Goal: Transaction & Acquisition: Obtain resource

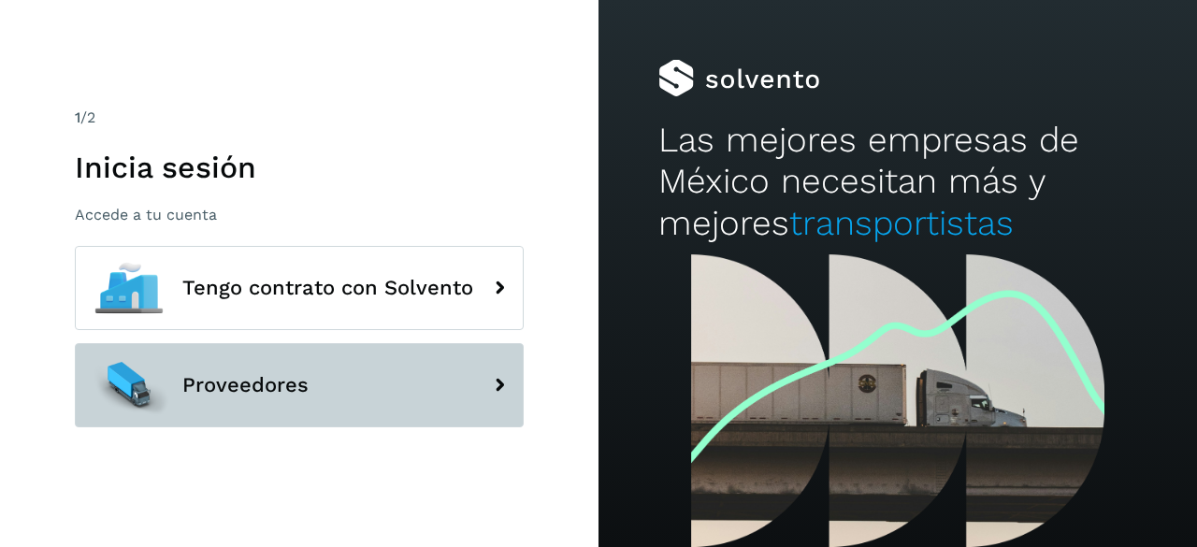
click at [345, 396] on button "Proveedores" at bounding box center [299, 385] width 449 height 84
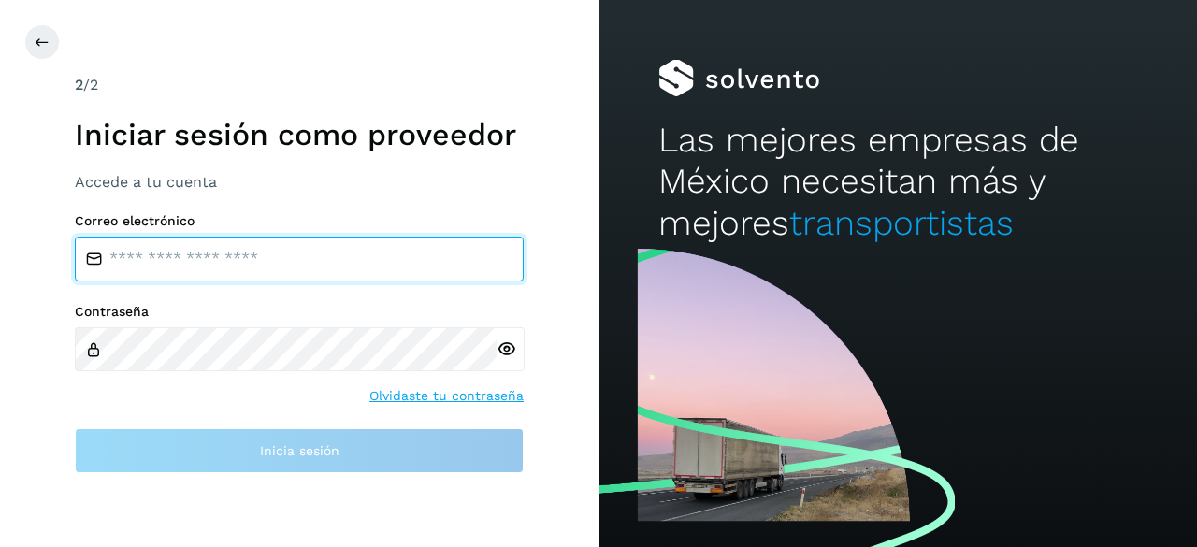
click at [162, 259] on input "email" at bounding box center [299, 259] width 449 height 45
type input "**********"
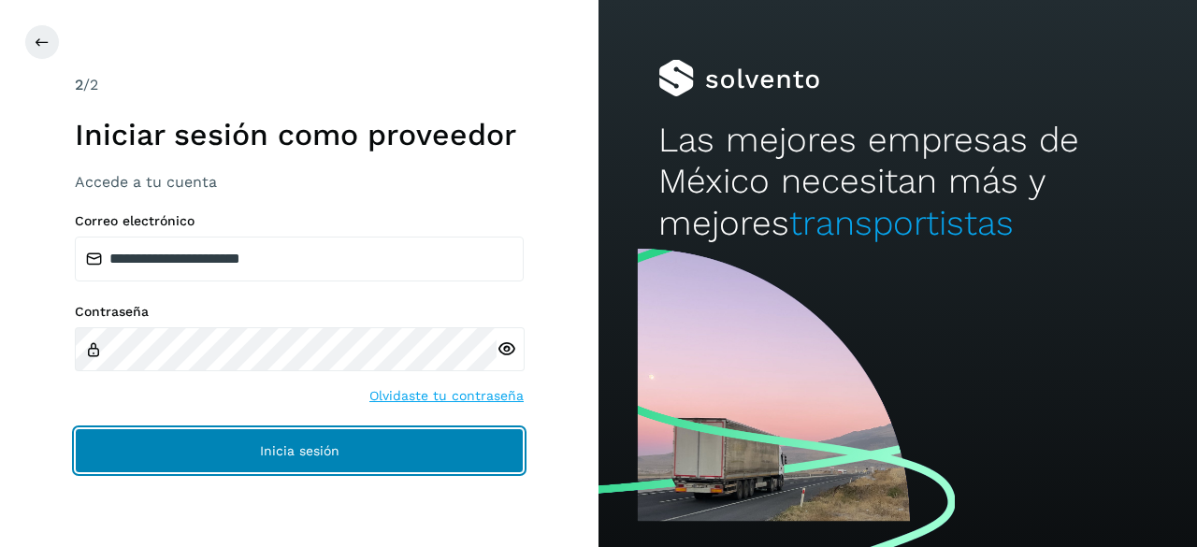
click at [326, 431] on button "Inicia sesión" at bounding box center [299, 450] width 449 height 45
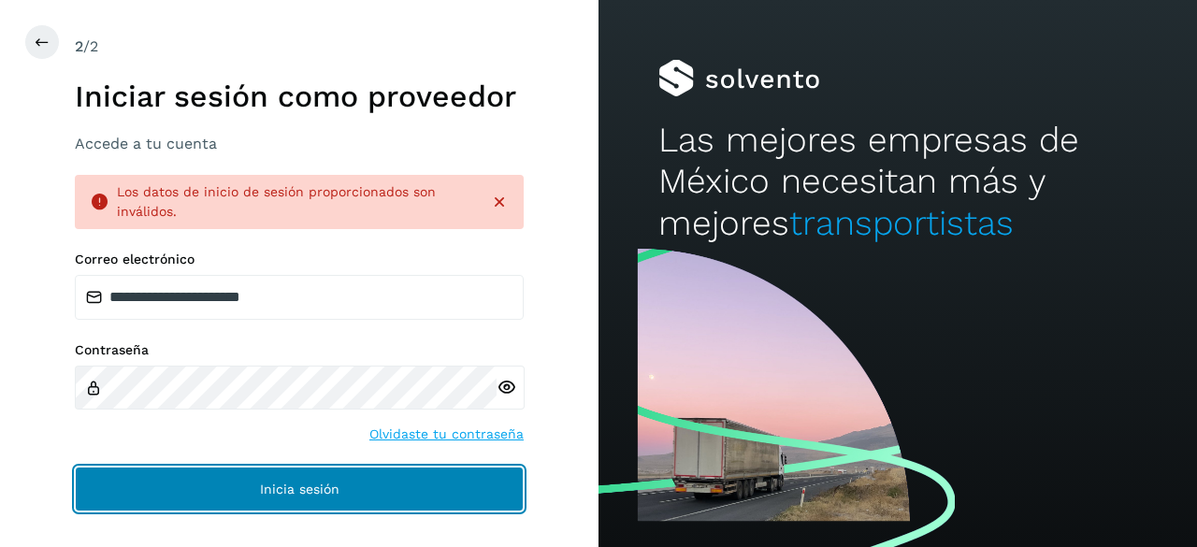
click at [214, 500] on button "Inicia sesión" at bounding box center [299, 489] width 449 height 45
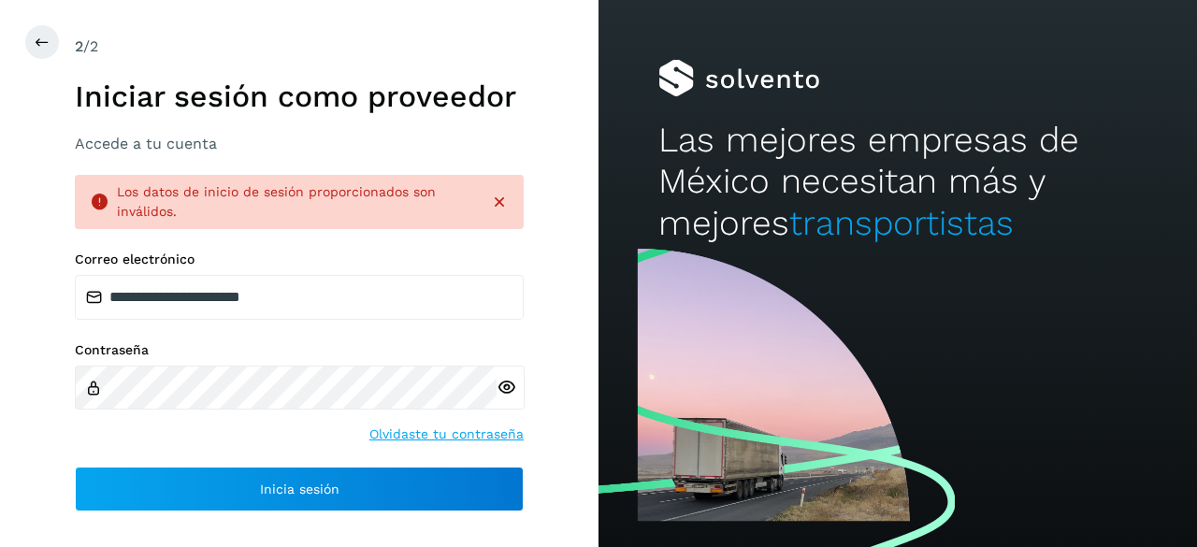
click at [505, 384] on icon at bounding box center [506, 388] width 20 height 20
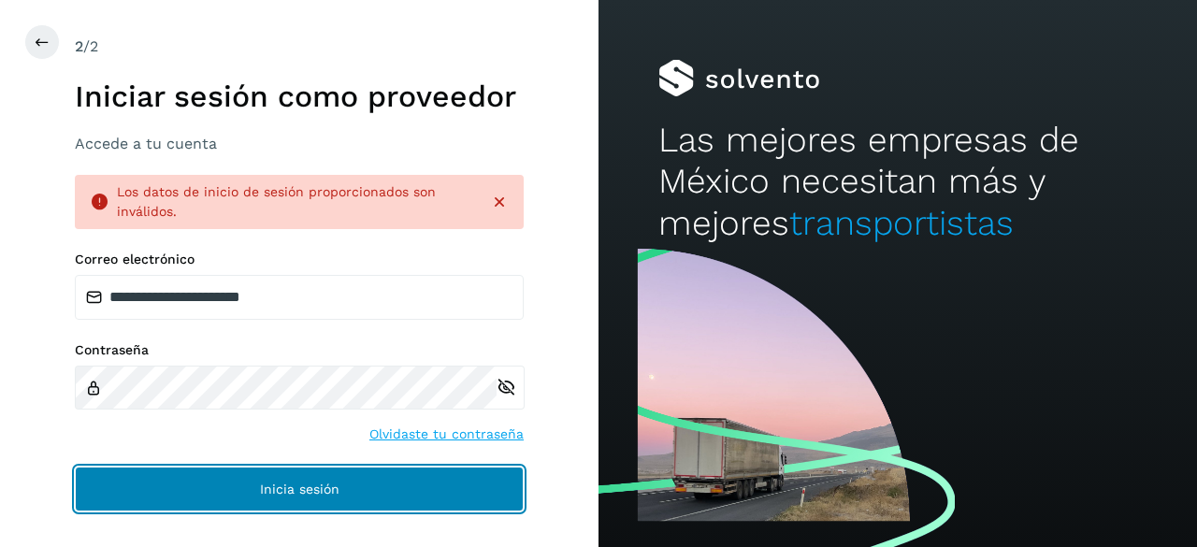
click at [187, 489] on button "Inicia sesión" at bounding box center [299, 489] width 449 height 45
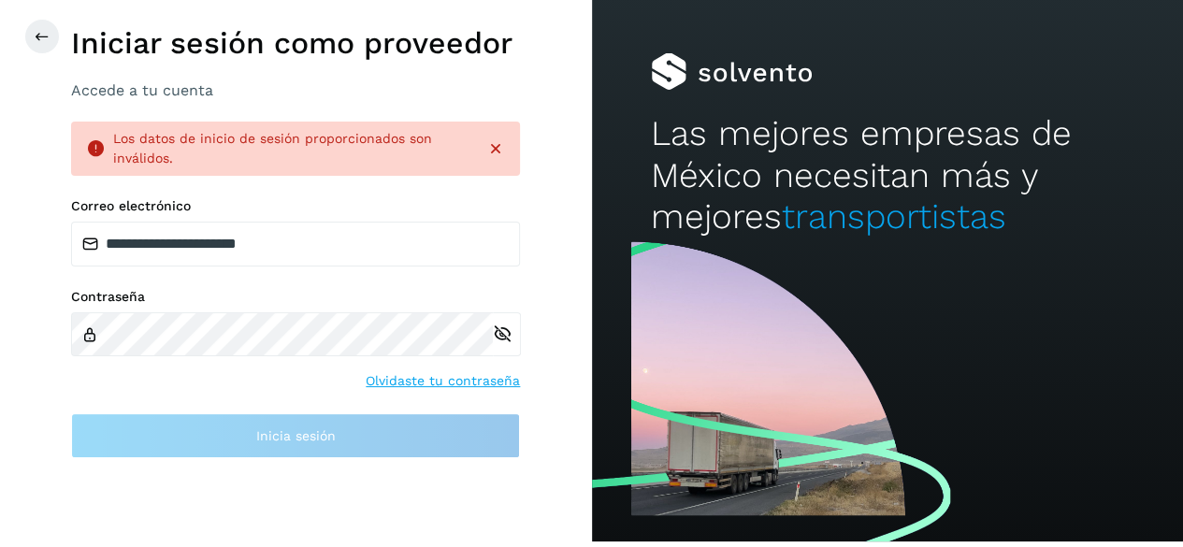
scroll to position [17, 0]
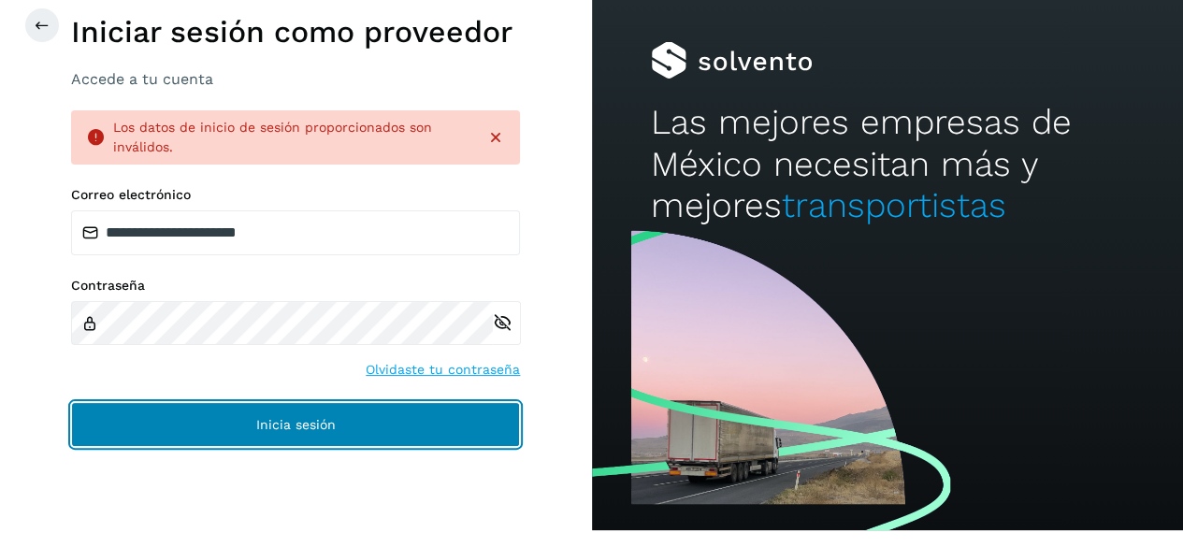
click at [166, 430] on button "Inicia sesión" at bounding box center [295, 424] width 449 height 45
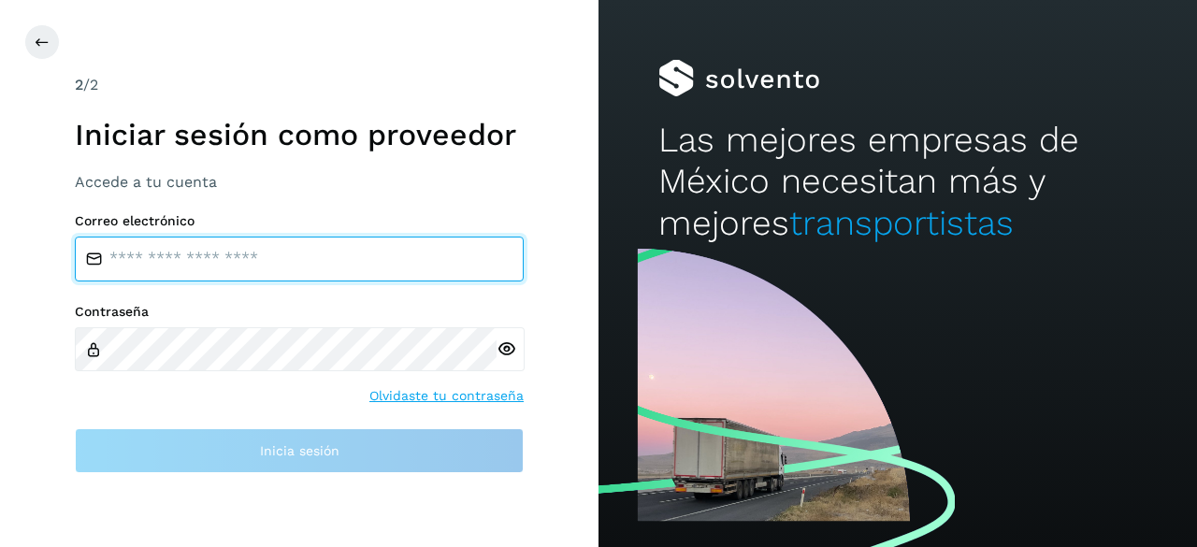
click at [187, 270] on input "email" at bounding box center [299, 259] width 449 height 45
type input "**********"
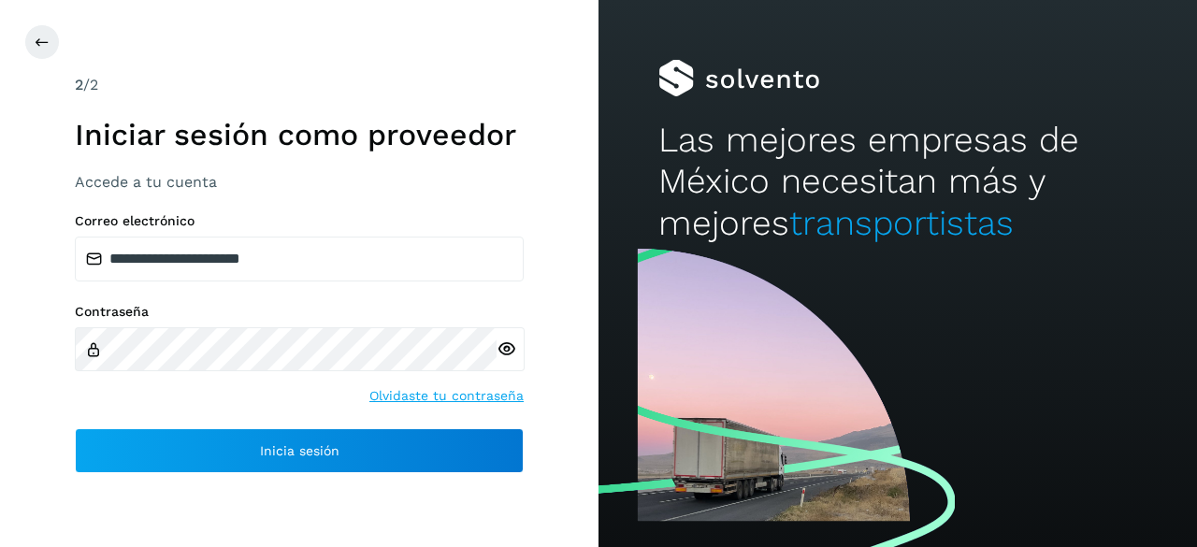
click at [506, 350] on icon at bounding box center [506, 349] width 20 height 20
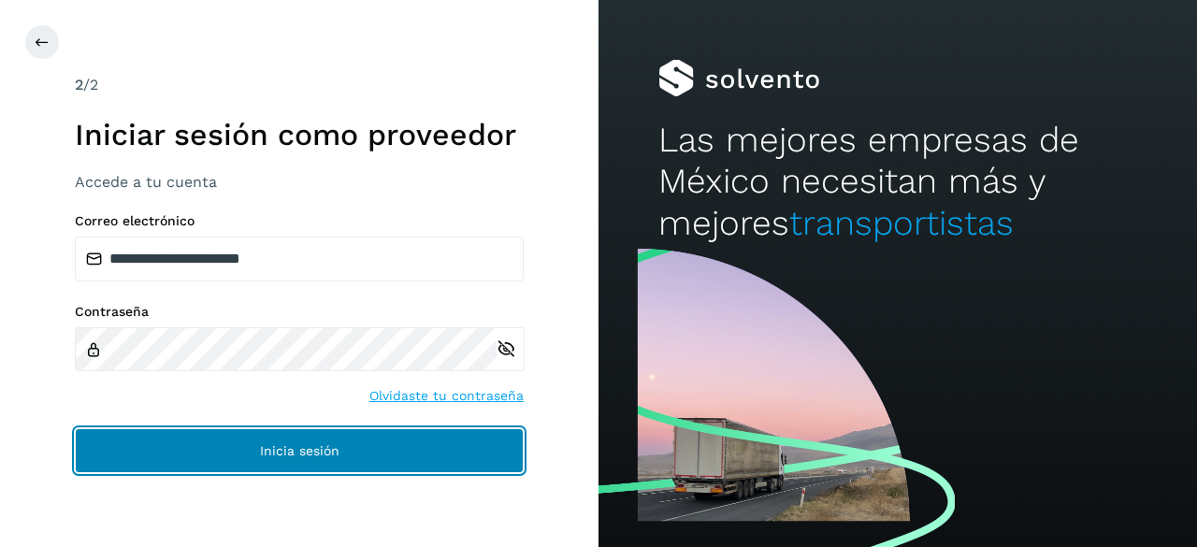
click at [324, 444] on span "Inicia sesión" at bounding box center [299, 450] width 79 height 13
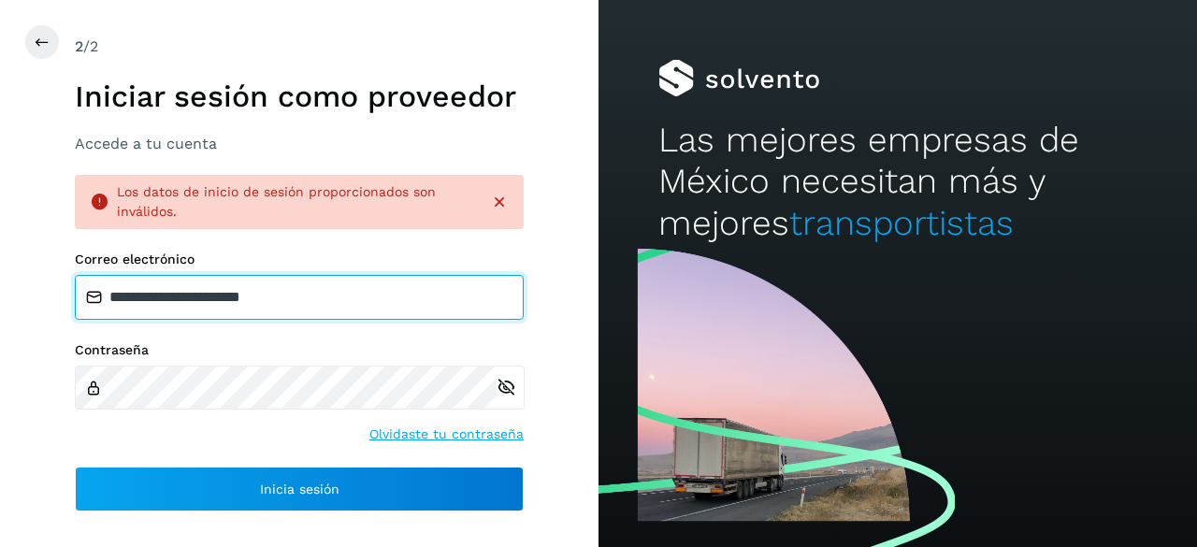
click at [326, 303] on input "**********" at bounding box center [299, 297] width 449 height 45
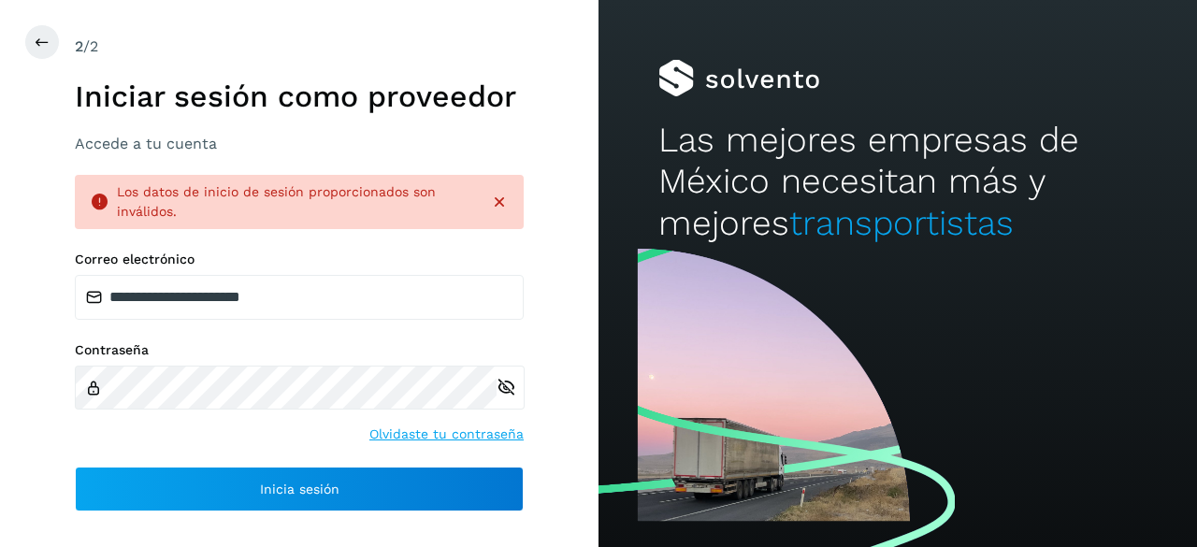
click at [499, 384] on icon at bounding box center [506, 388] width 20 height 20
click at [503, 388] on icon at bounding box center [506, 388] width 20 height 20
click at [467, 431] on link "Olvidaste tu contraseña" at bounding box center [446, 434] width 154 height 20
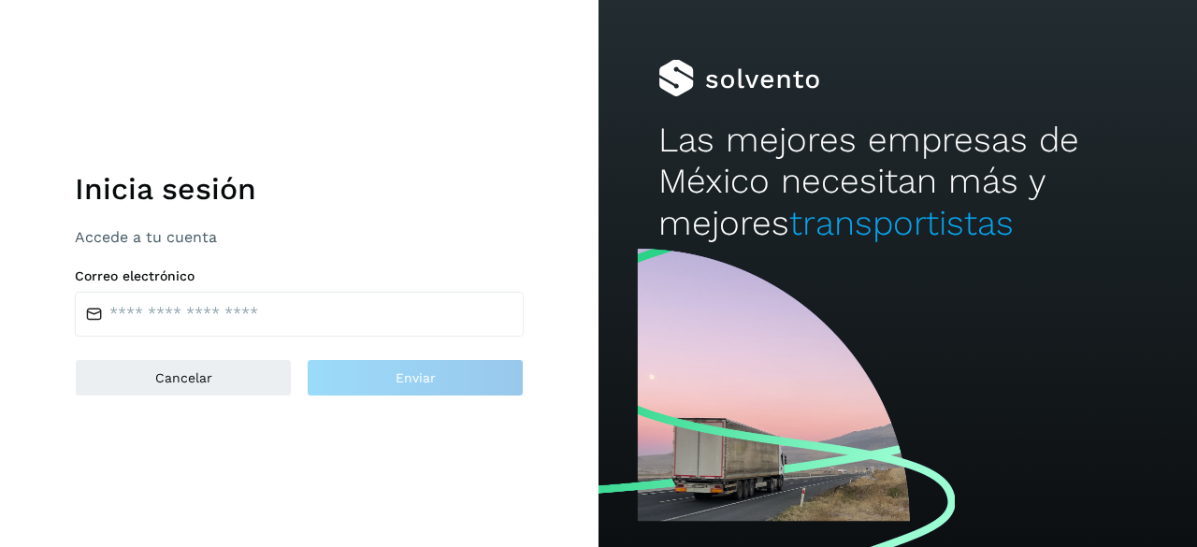
click at [255, 338] on div "Inicia sesión Accede a tu cuenta Correo electrónico Cancelar Enviar" at bounding box center [299, 273] width 449 height 245
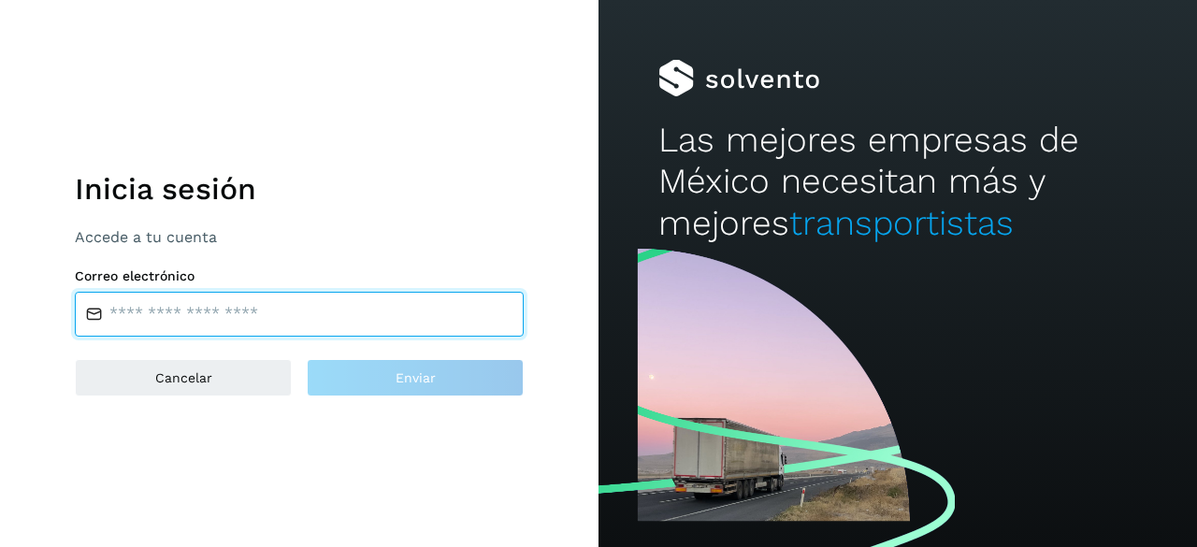
click at [248, 318] on input "email" at bounding box center [299, 314] width 449 height 45
type input "**********"
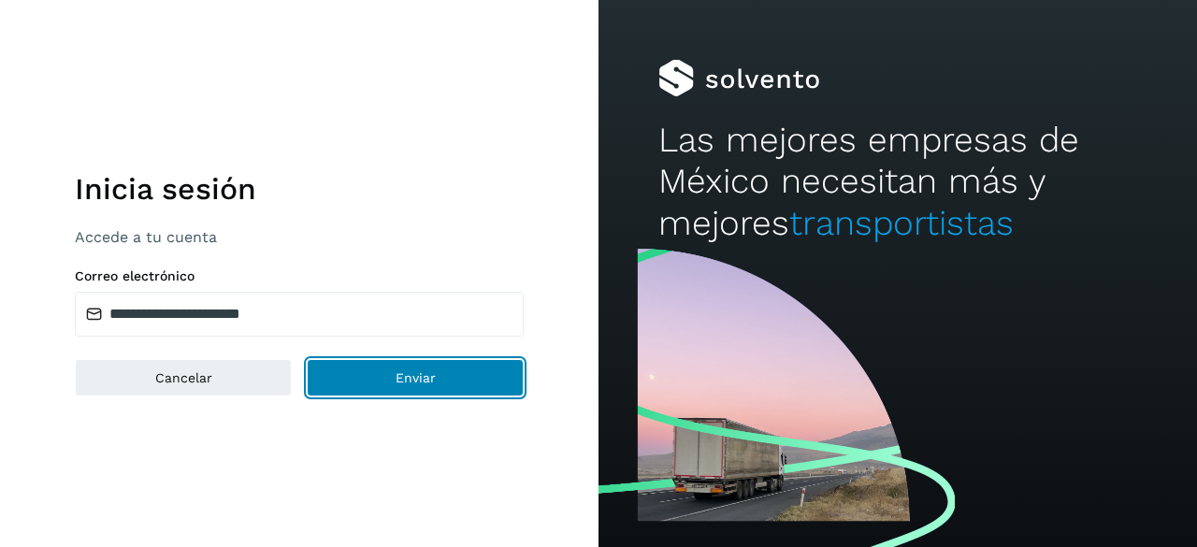
click at [418, 388] on button "Enviar" at bounding box center [415, 377] width 217 height 37
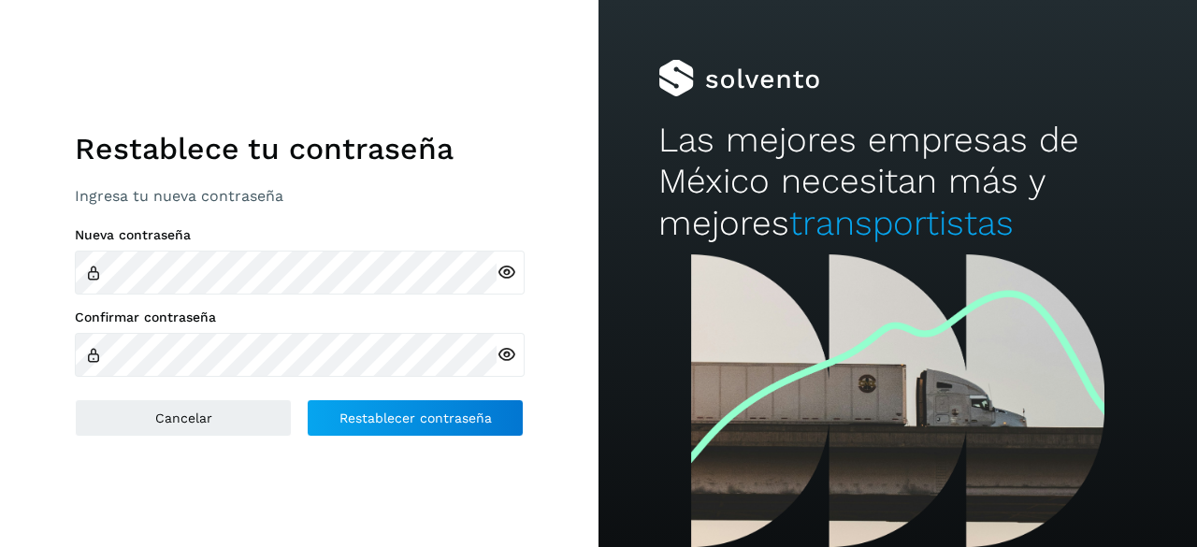
click at [507, 357] on icon at bounding box center [506, 355] width 20 height 20
click at [507, 278] on icon at bounding box center [506, 273] width 20 height 20
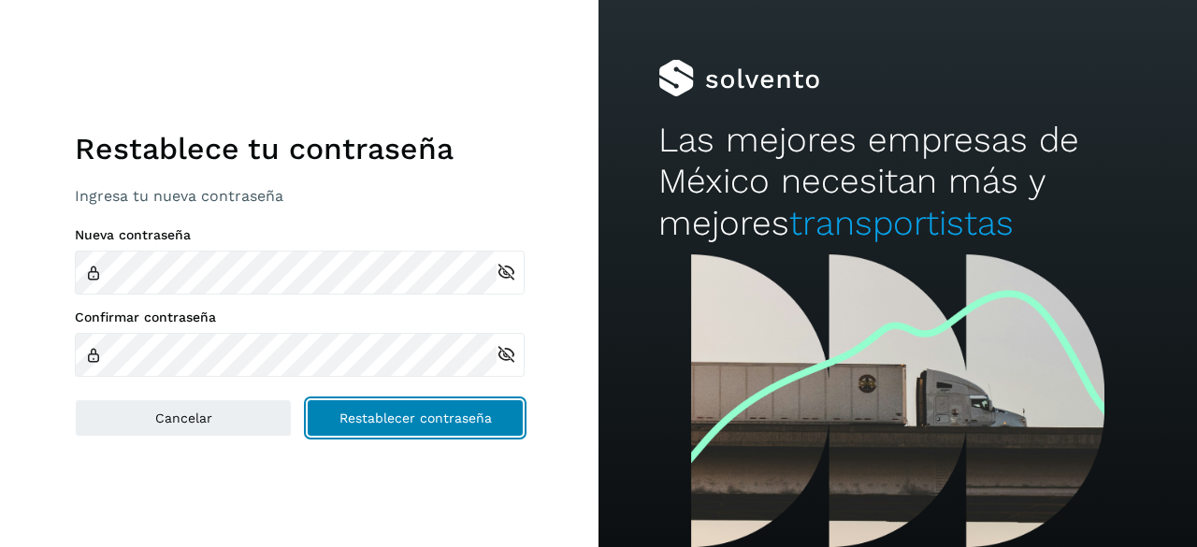
click at [473, 406] on button "Restablecer contraseña" at bounding box center [415, 417] width 217 height 37
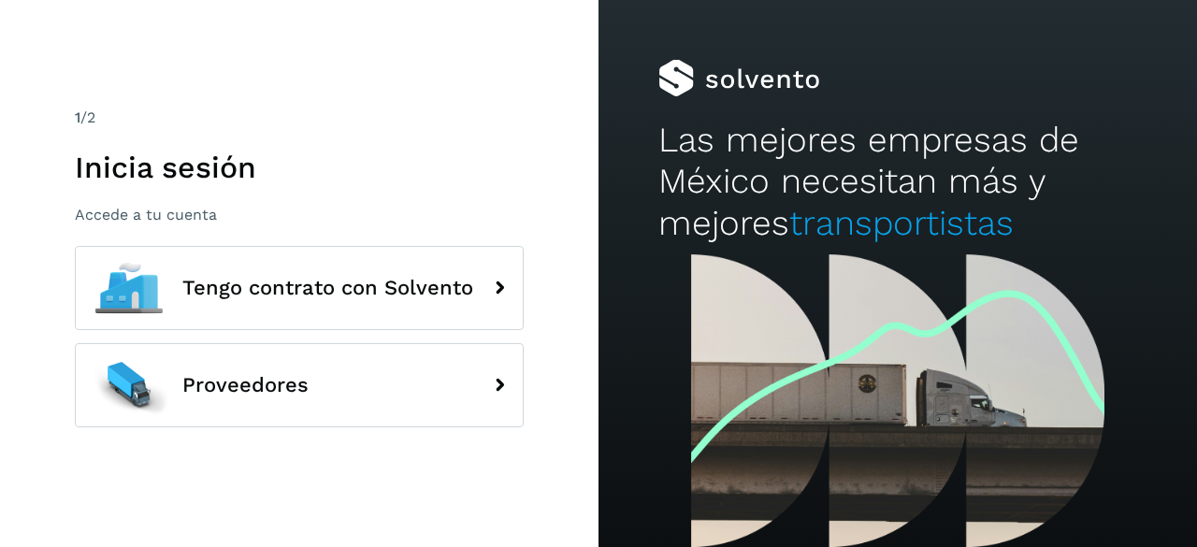
click at [274, 429] on div "Proveedores" at bounding box center [299, 388] width 449 height 90
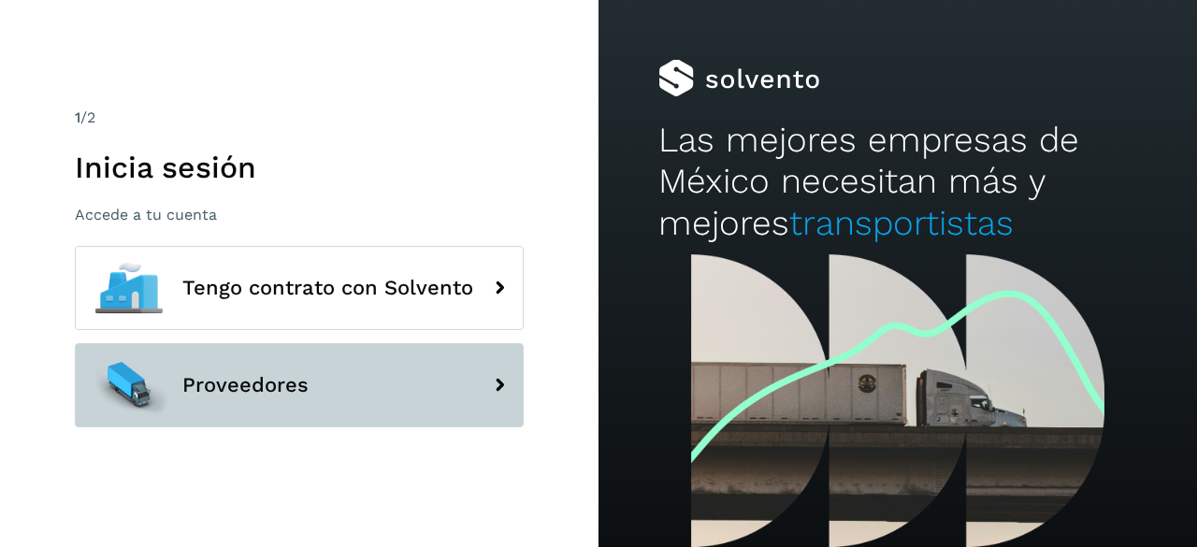
click at [281, 406] on button "Proveedores" at bounding box center [299, 385] width 449 height 84
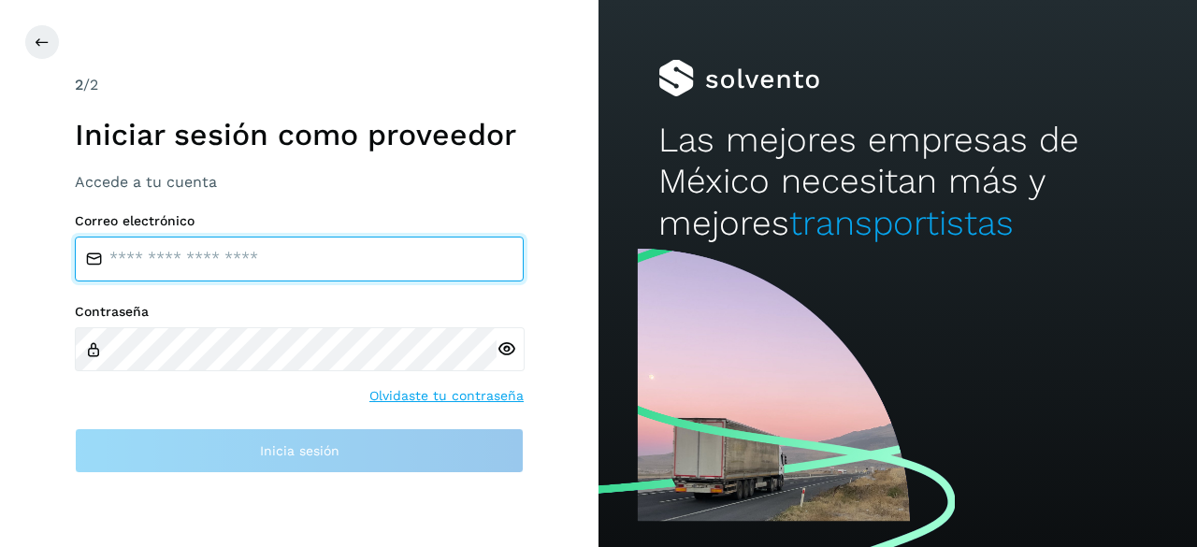
click at [264, 270] on input "email" at bounding box center [299, 259] width 449 height 45
type input "**********"
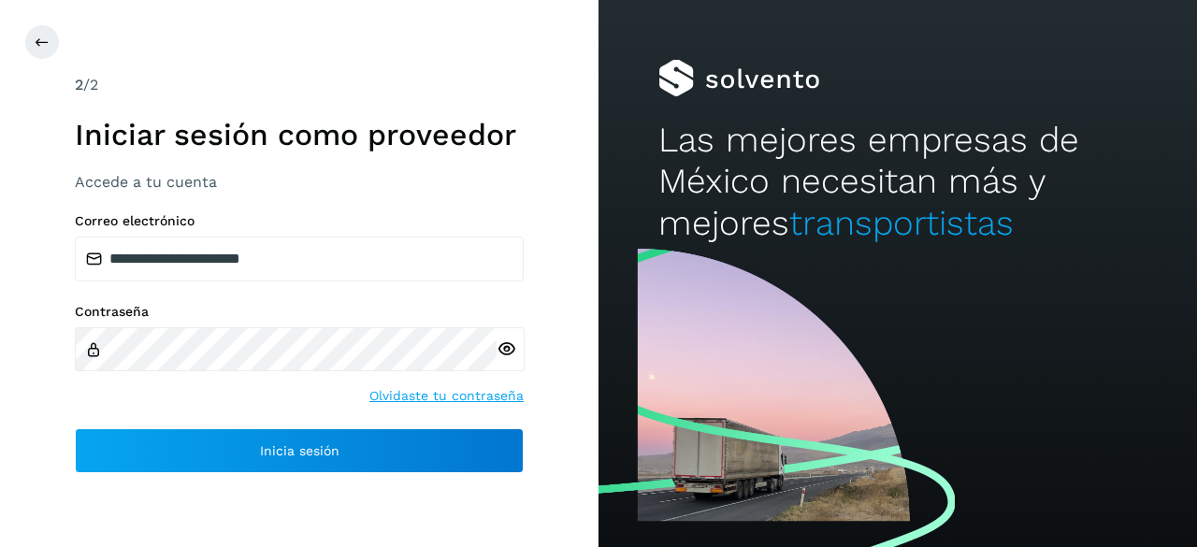
click at [248, 478] on div "**********" at bounding box center [299, 273] width 598 height 547
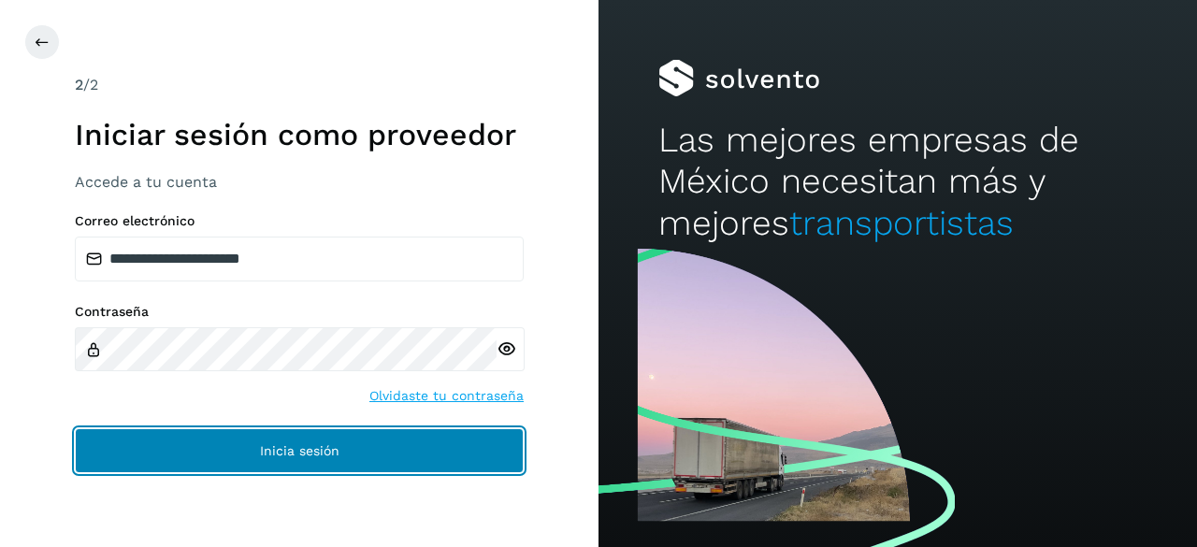
click at [256, 454] on button "Inicia sesión" at bounding box center [299, 450] width 449 height 45
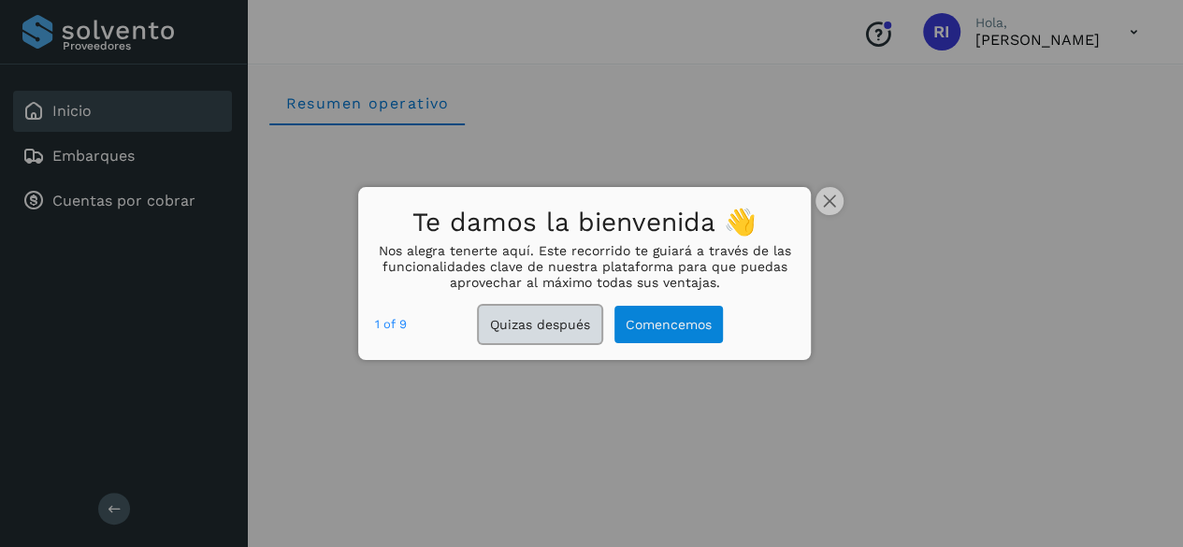
click at [575, 322] on button "Quizas después" at bounding box center [540, 325] width 122 height 38
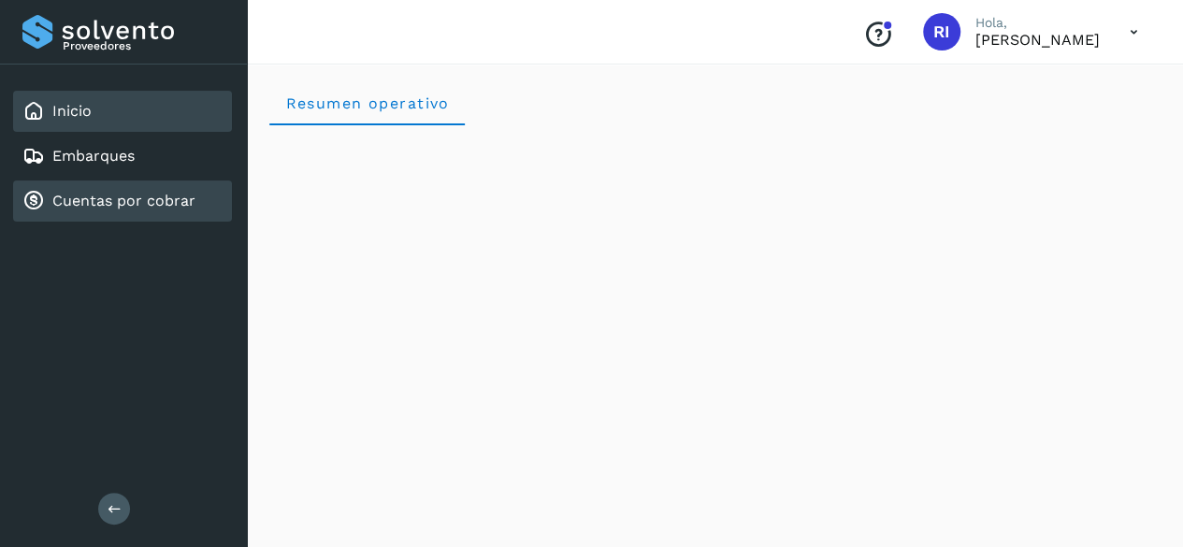
click at [25, 188] on div "Cuentas por cobrar" at bounding box center [122, 200] width 219 height 41
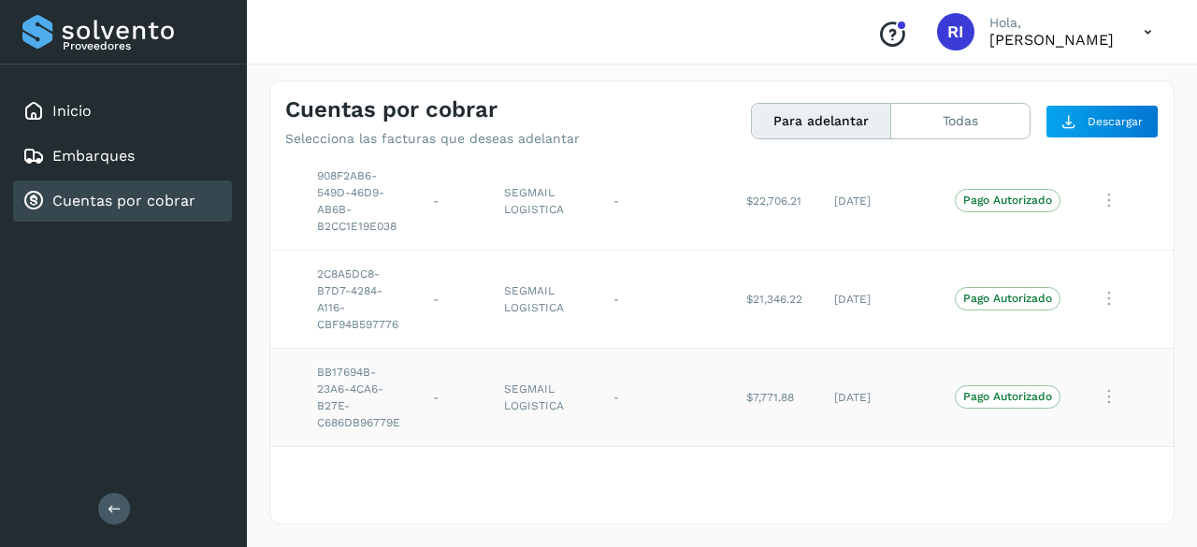
scroll to position [0, 57]
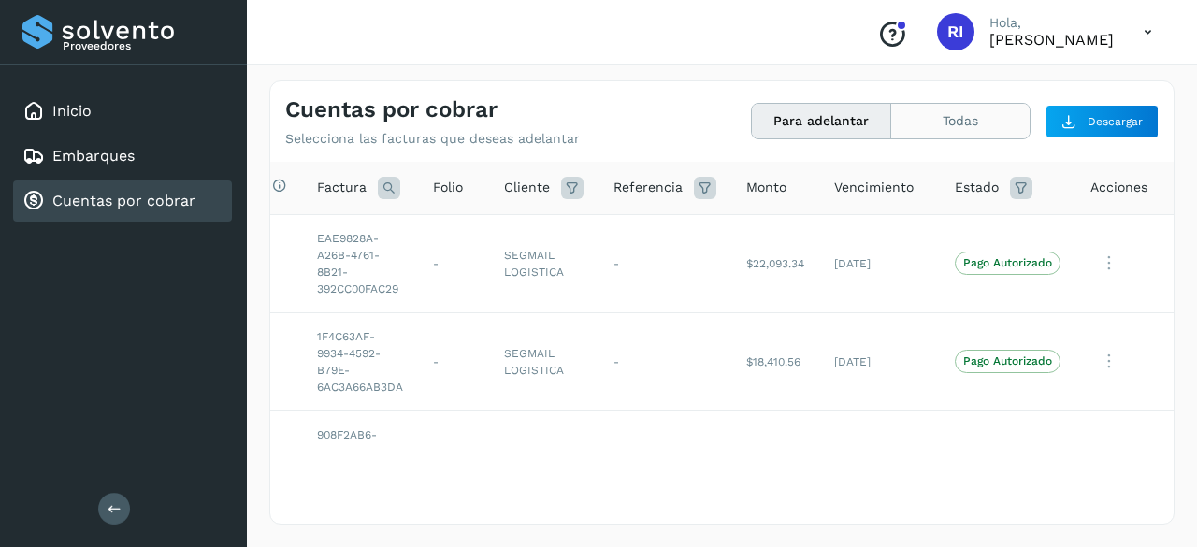
click at [963, 122] on button "Todas" at bounding box center [960, 121] width 138 height 35
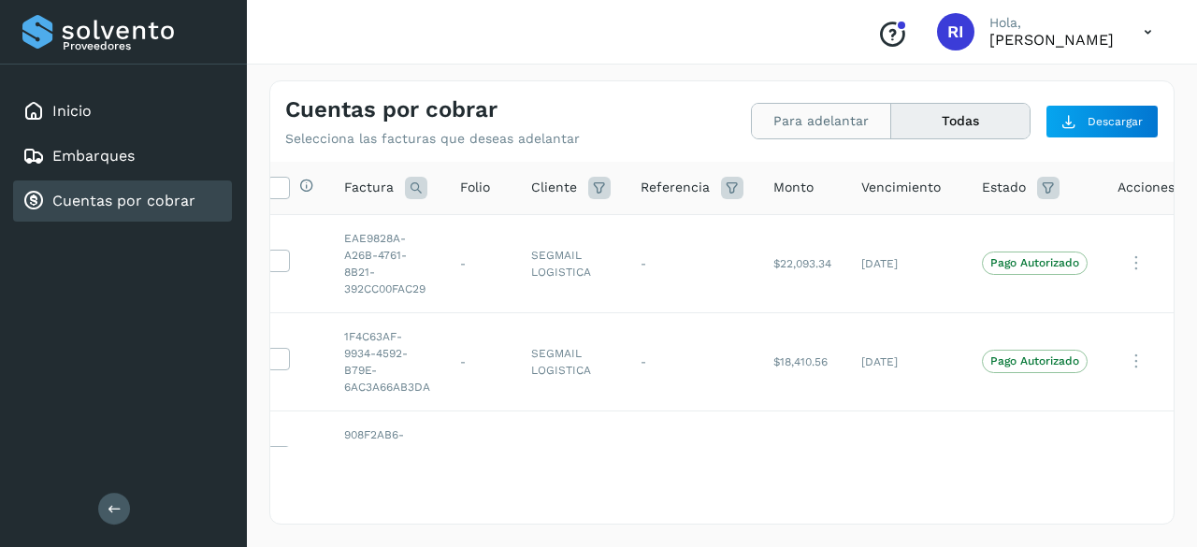
click at [841, 122] on button "Para adelantar" at bounding box center [821, 121] width 139 height 35
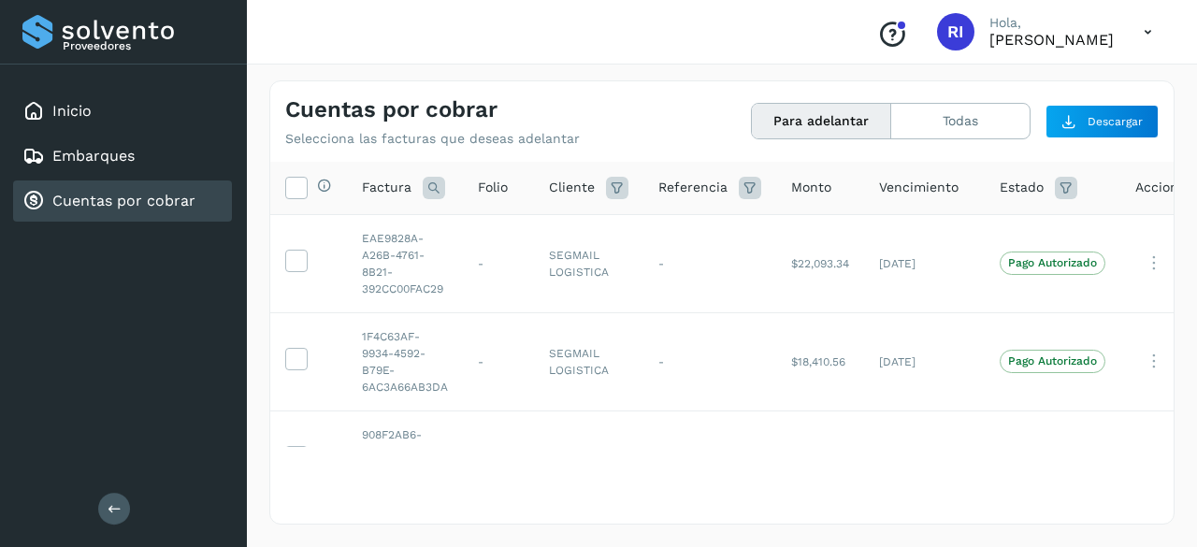
scroll to position [0, 57]
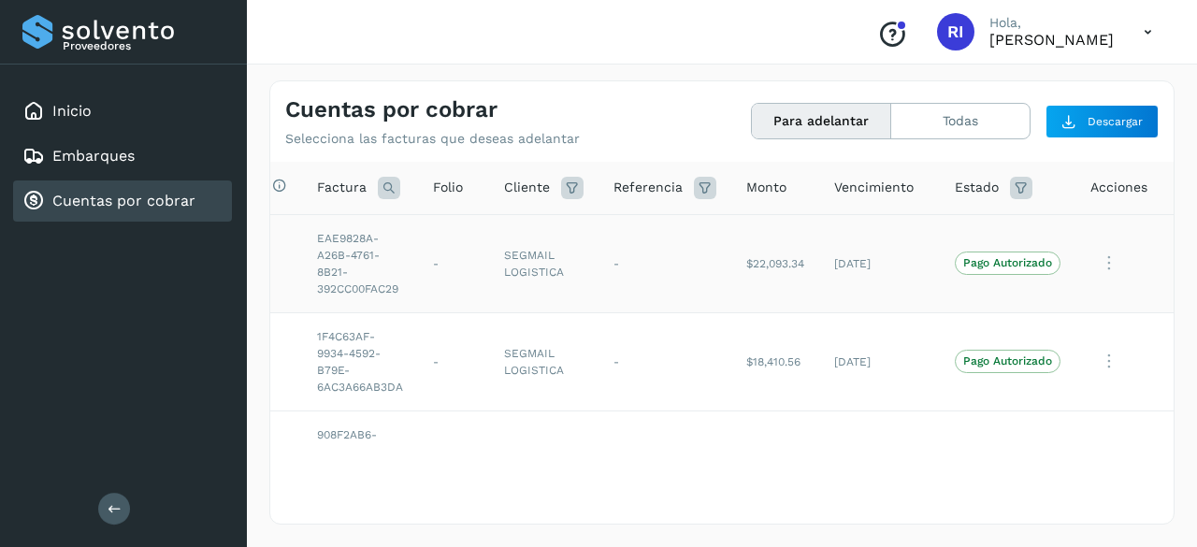
click at [1101, 260] on icon at bounding box center [1108, 263] width 37 height 38
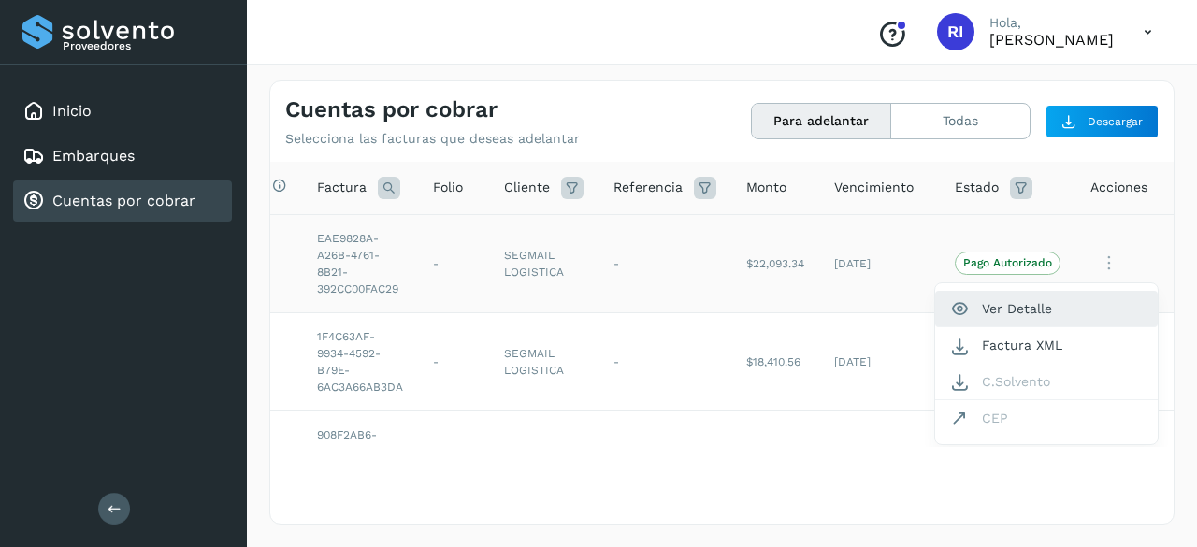
click at [1029, 308] on button "Ver Detalle" at bounding box center [1046, 309] width 223 height 36
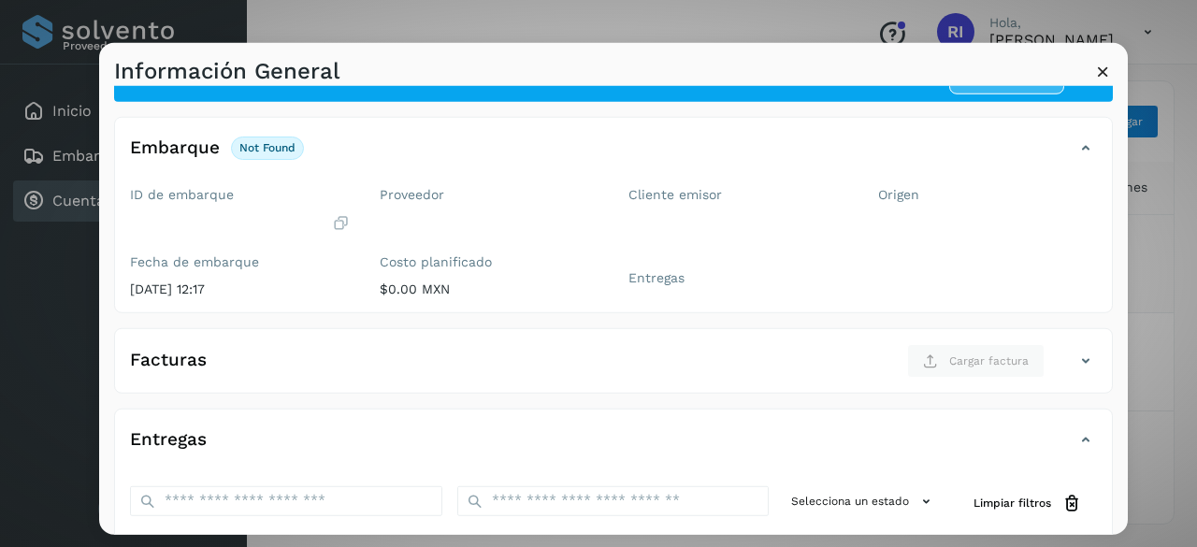
scroll to position [0, 0]
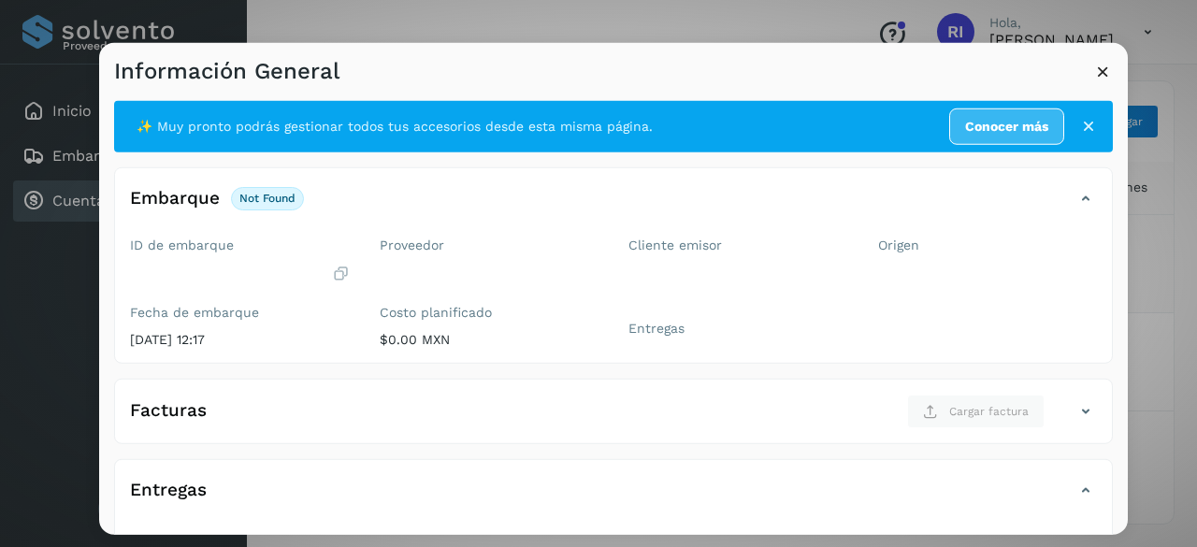
click at [1094, 72] on icon at bounding box center [1103, 71] width 20 height 20
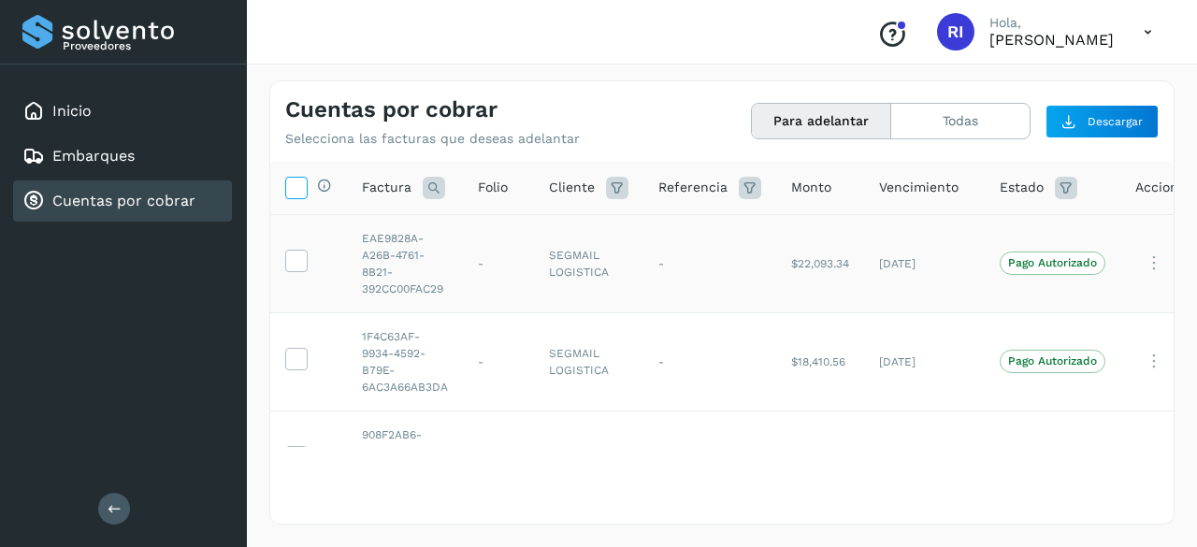
click at [301, 184] on icon at bounding box center [296, 187] width 20 height 20
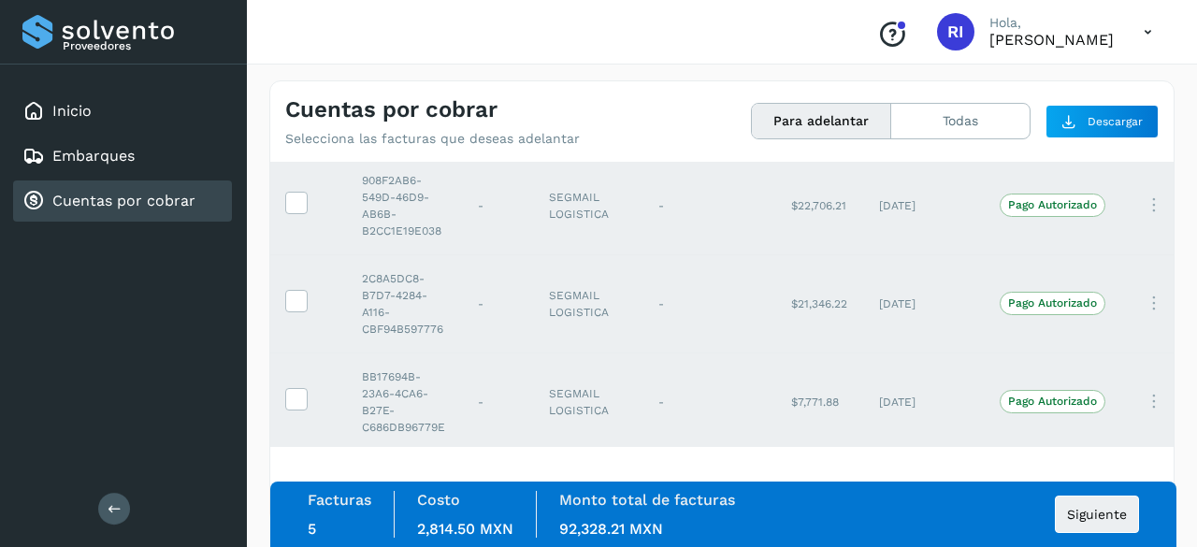
scroll to position [271, 0]
click at [838, 457] on div "Selecciona todas las facturas disponibles para adelanto Factura Folio Cliente R…" at bounding box center [721, 342] width 903 height 360
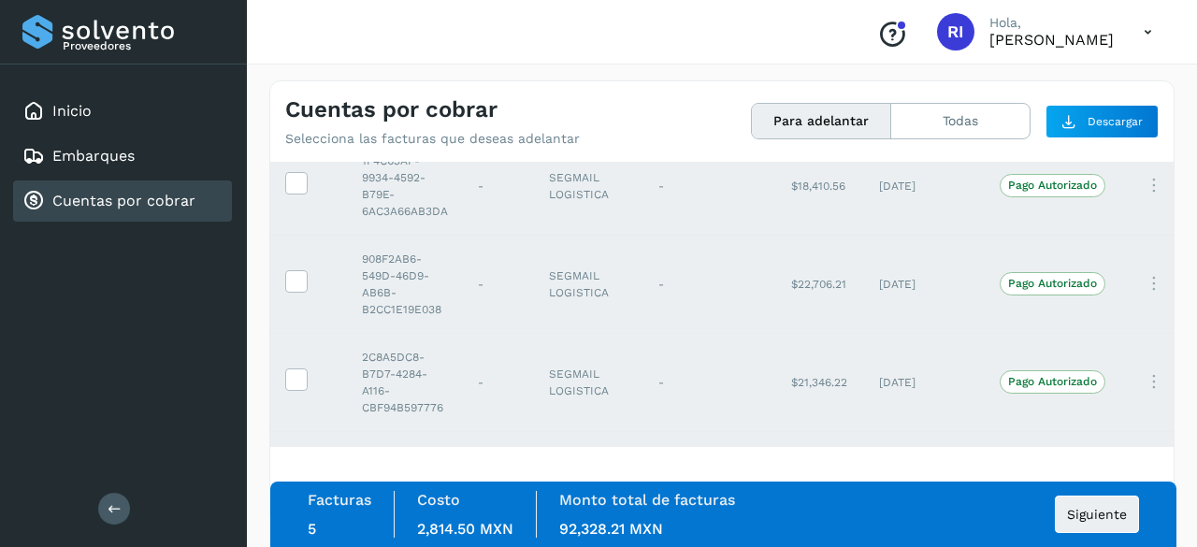
scroll to position [0, 0]
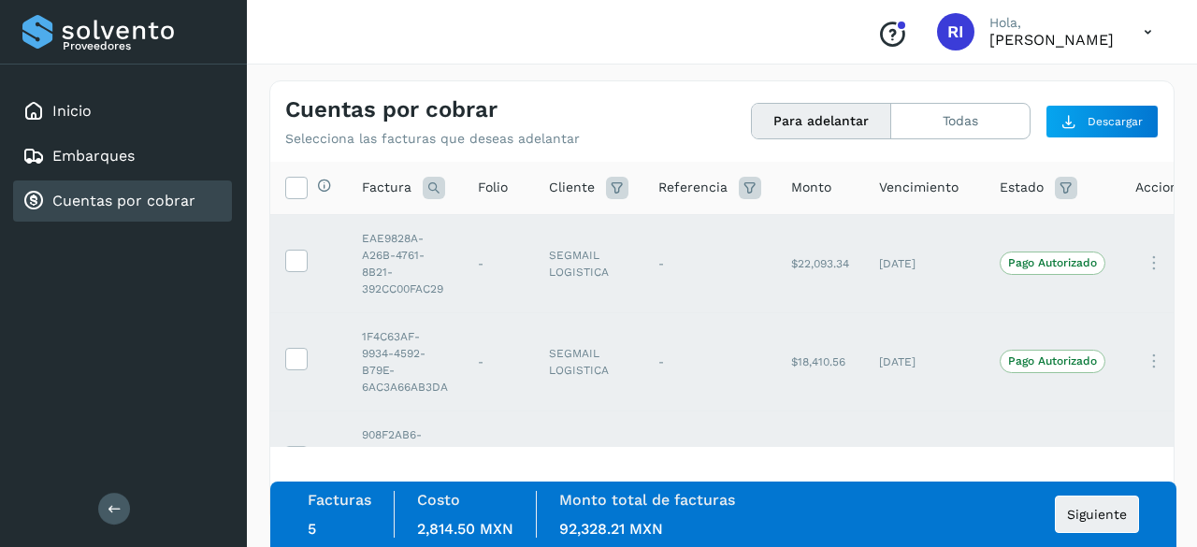
click at [1029, 28] on p "Hola," at bounding box center [1051, 23] width 124 height 16
click at [1152, 31] on icon at bounding box center [1148, 32] width 38 height 38
click at [1055, 80] on div "Cerrar sesión" at bounding box center [1054, 84] width 223 height 36
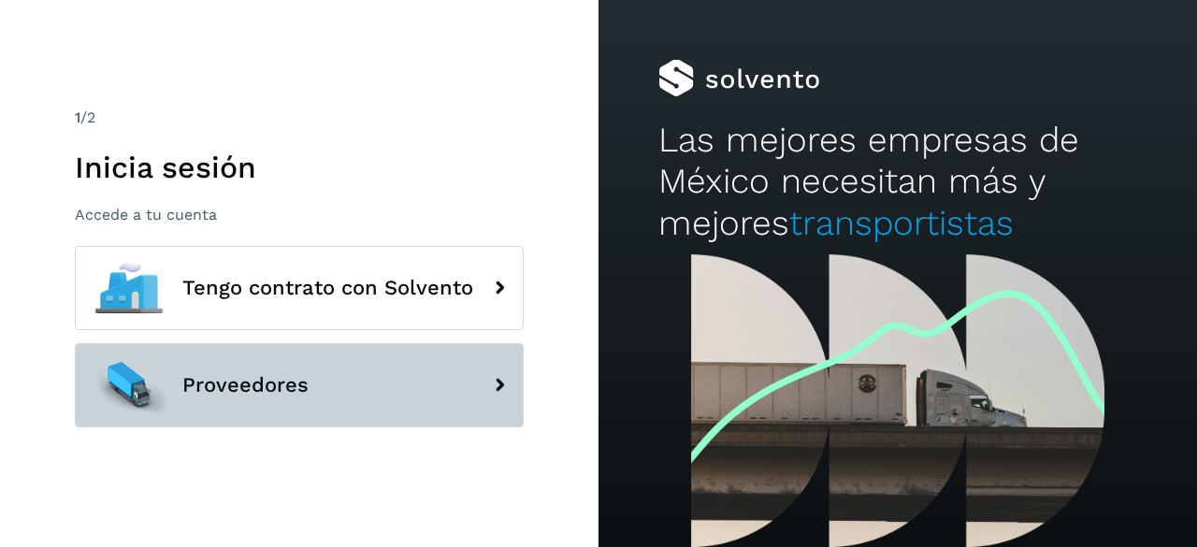
click at [372, 390] on button "Proveedores" at bounding box center [299, 385] width 449 height 84
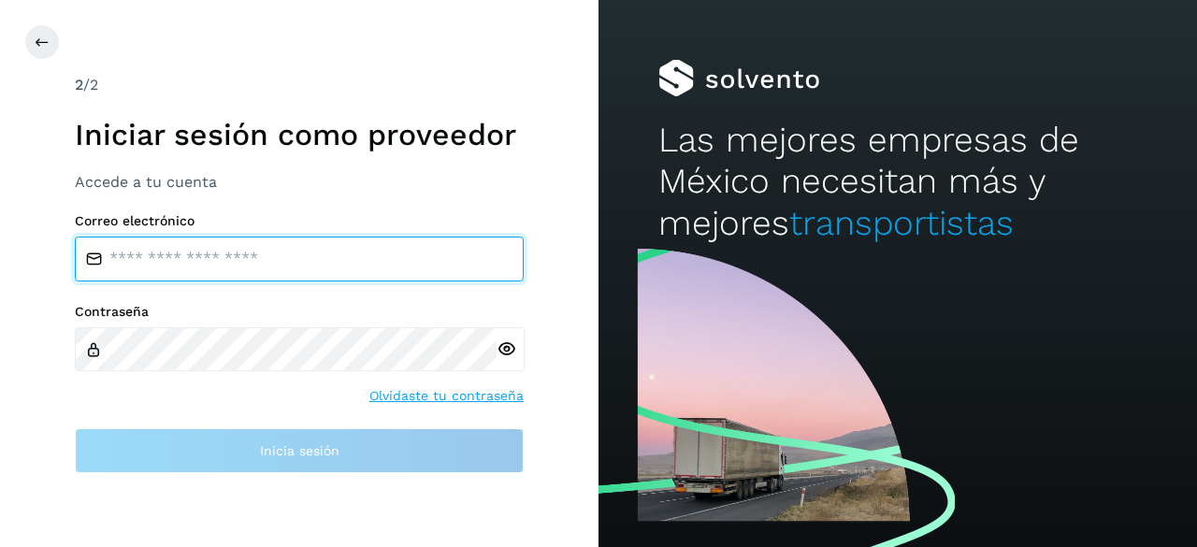
click at [318, 270] on input "email" at bounding box center [299, 259] width 449 height 45
type input "**********"
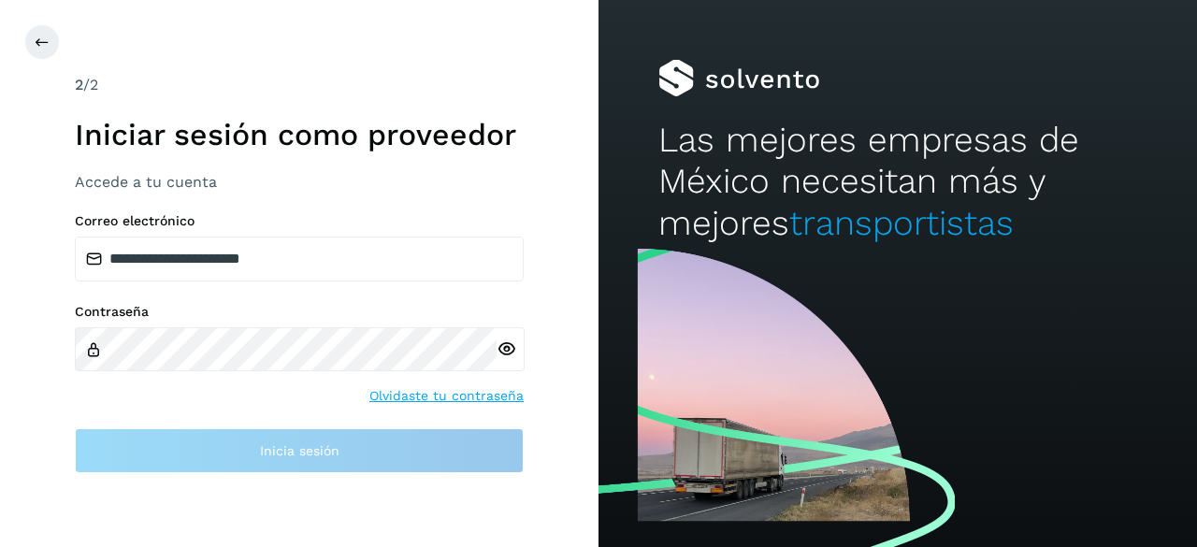
click at [507, 352] on div at bounding box center [510, 349] width 28 height 44
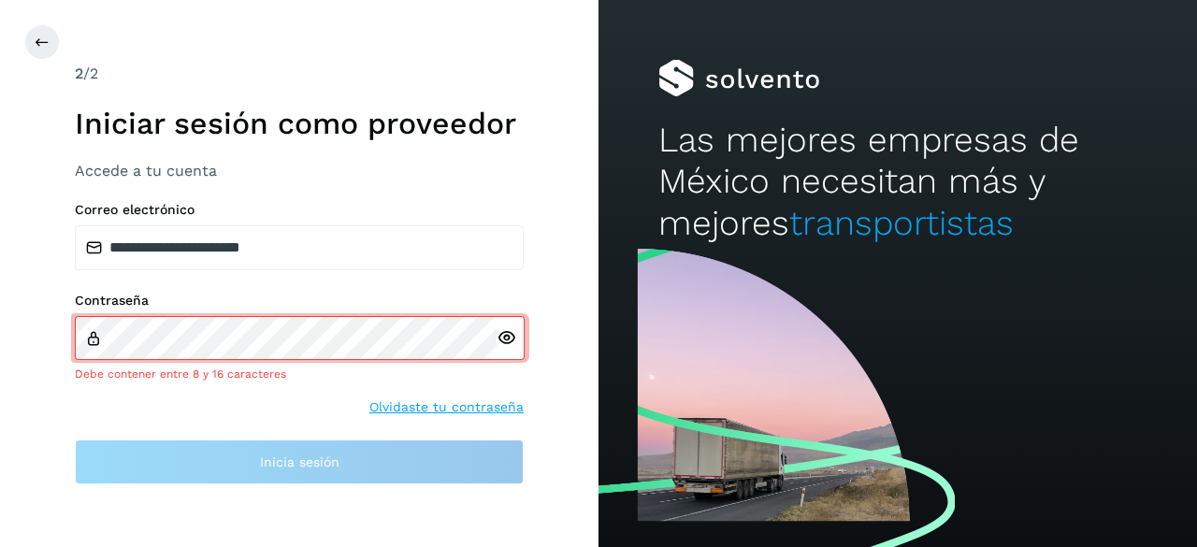
click at [505, 337] on icon at bounding box center [506, 338] width 20 height 20
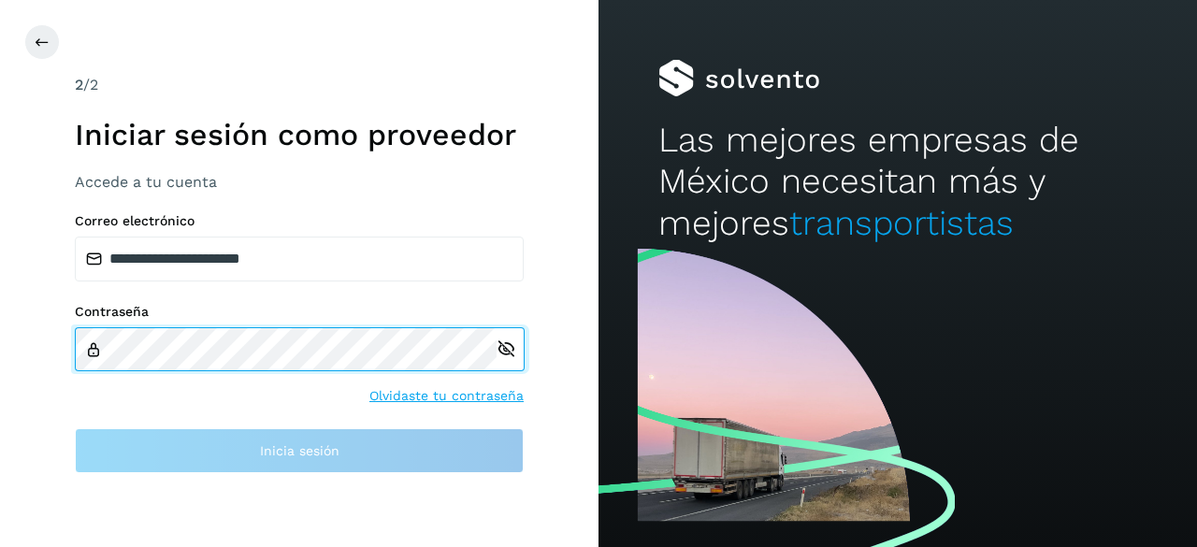
click at [399, 322] on div "Contraseña" at bounding box center [299, 337] width 449 height 67
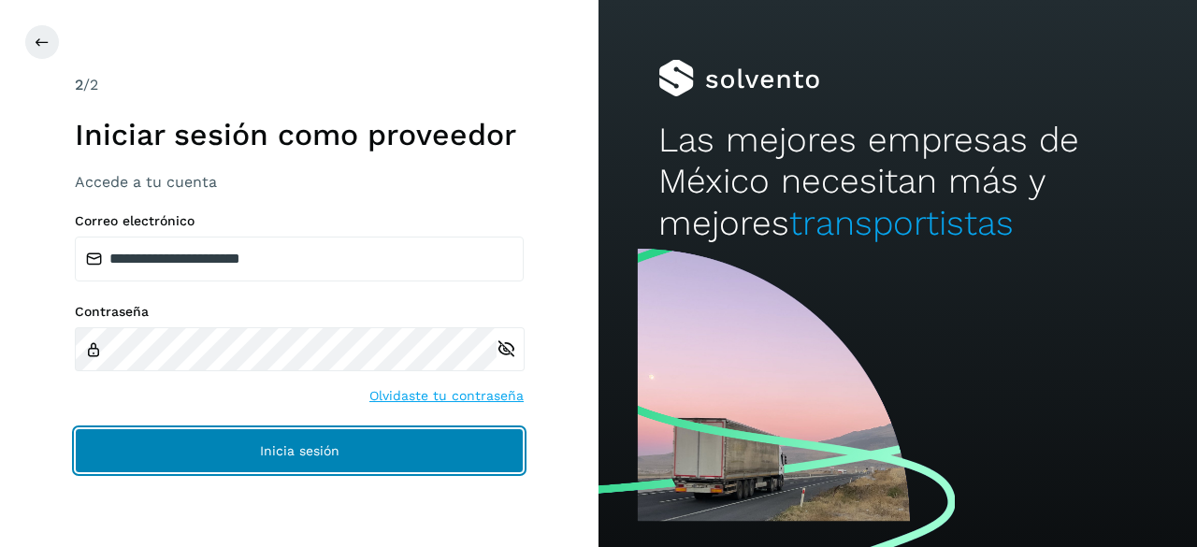
click at [367, 446] on button "Inicia sesión" at bounding box center [299, 450] width 449 height 45
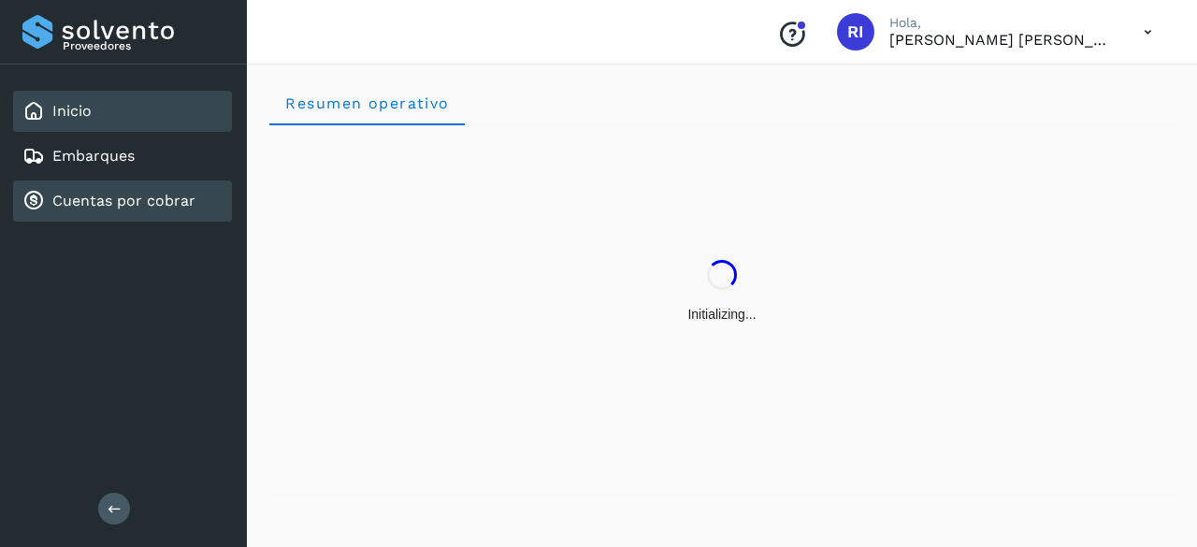
click at [168, 190] on div "Cuentas por cobrar" at bounding box center [108, 201] width 173 height 22
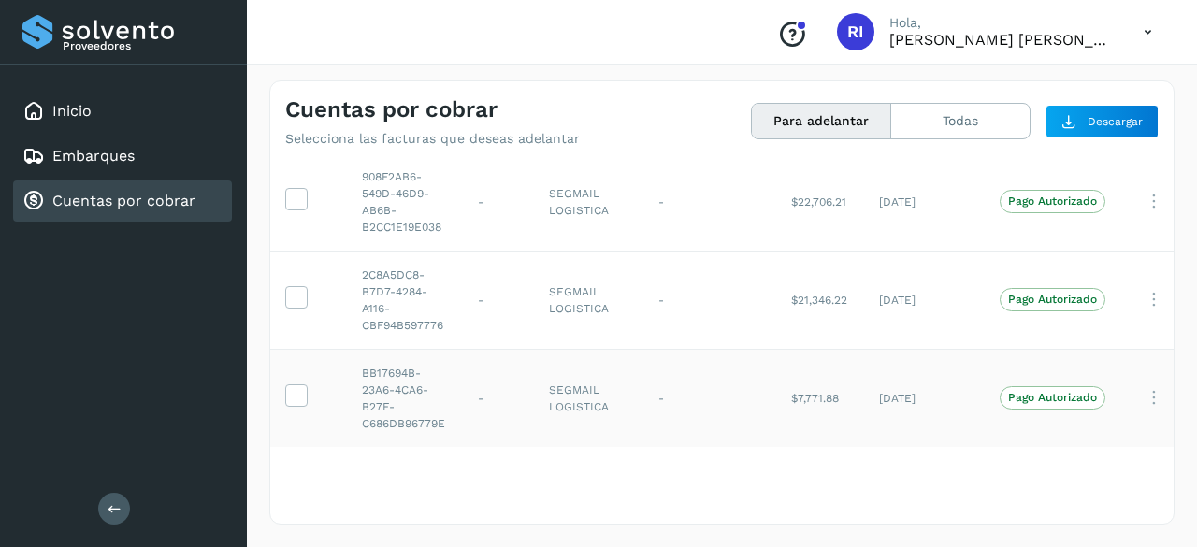
scroll to position [271, 0]
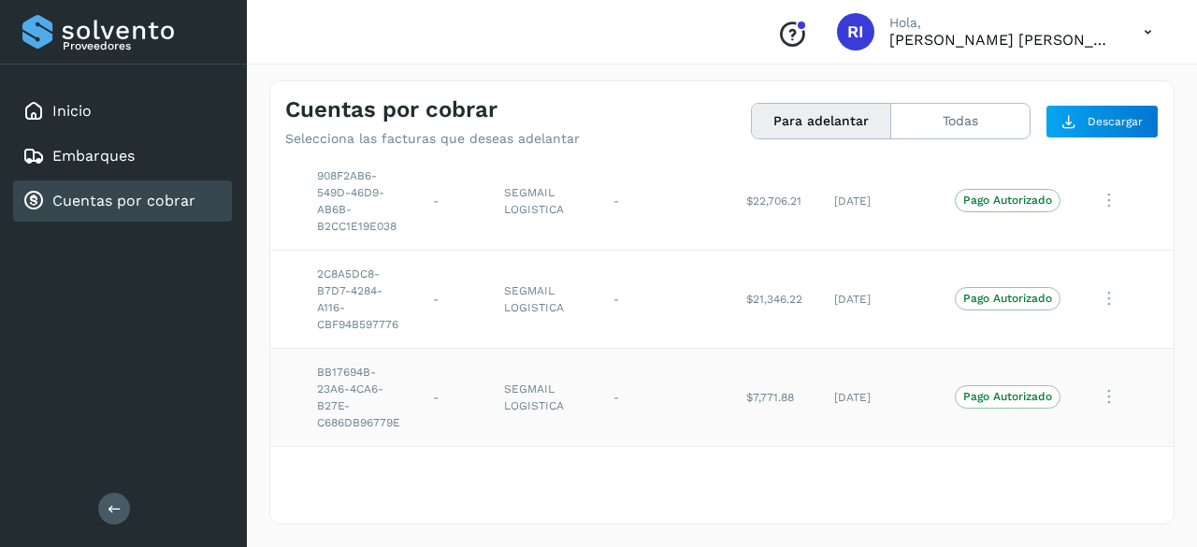
click at [1090, 380] on icon at bounding box center [1108, 397] width 37 height 38
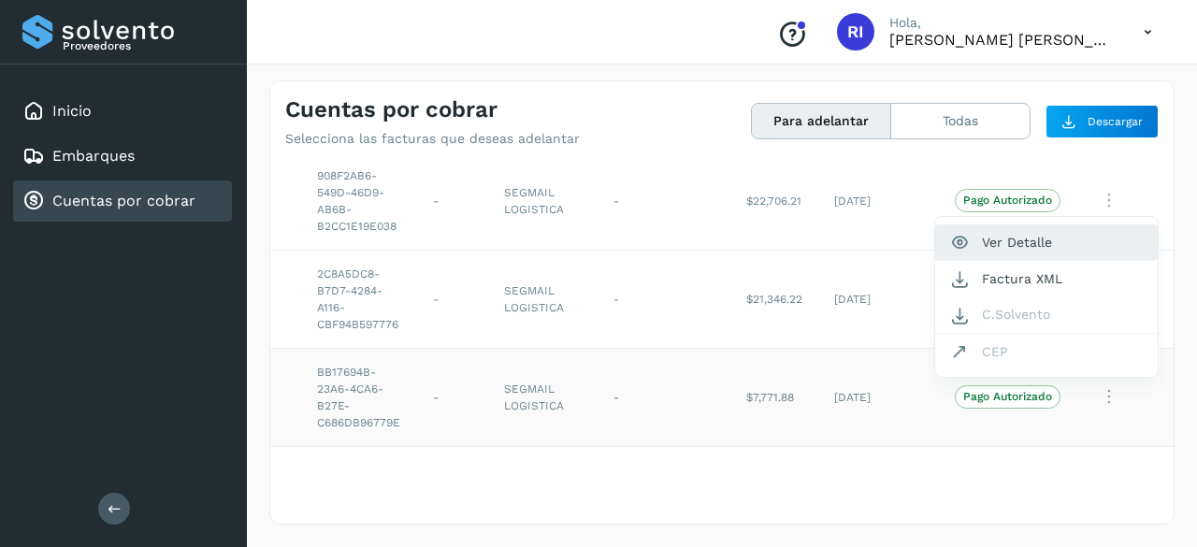
click at [1008, 228] on button "Ver Detalle" at bounding box center [1046, 242] width 223 height 36
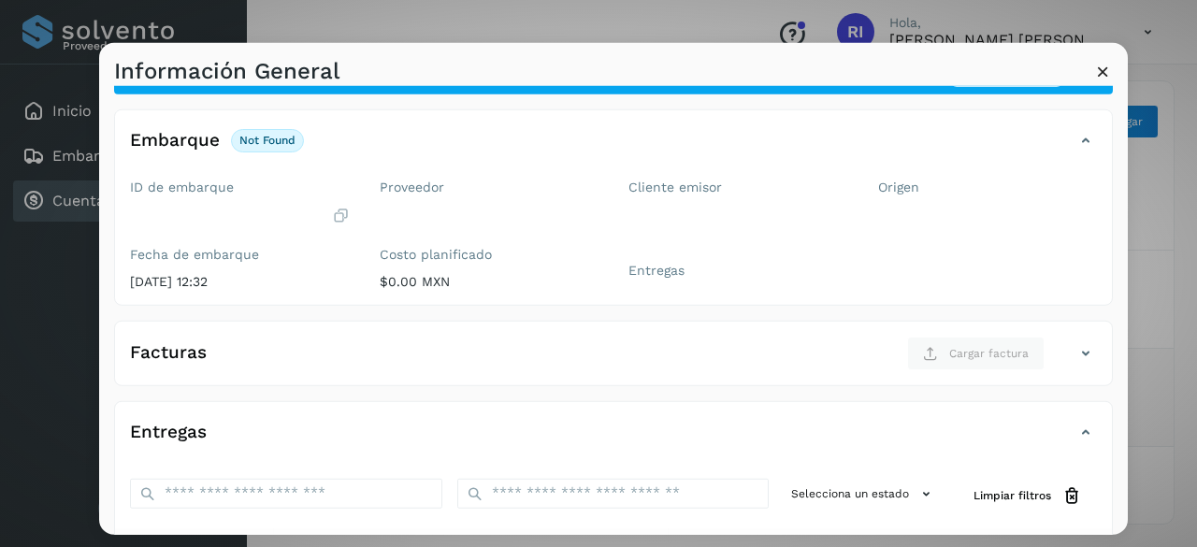
scroll to position [44, 0]
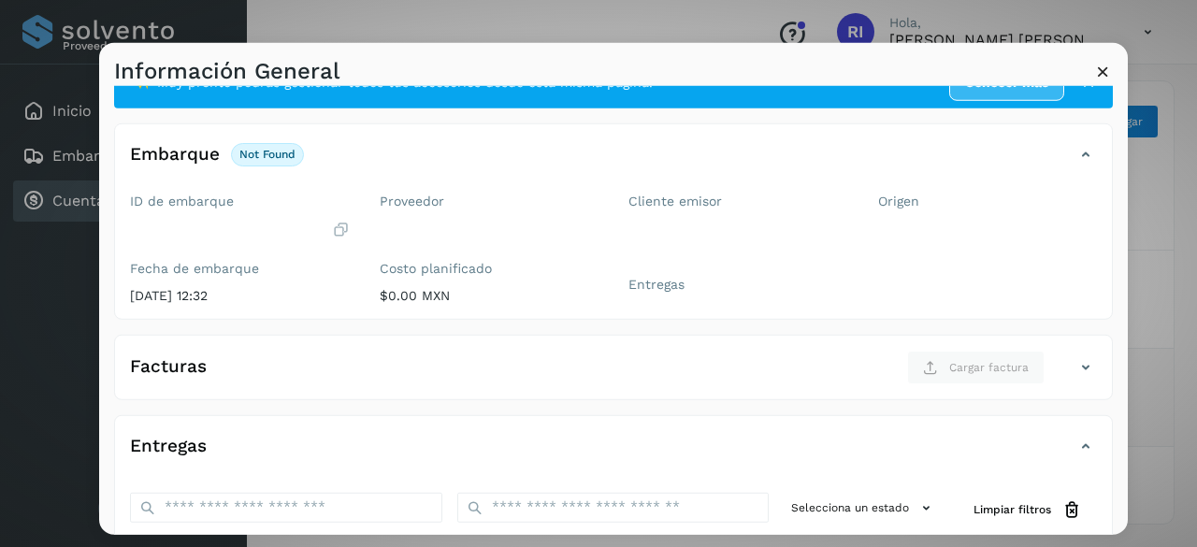
click at [249, 338] on div "Facturas Cargar factura Aún no has subido ninguna factura" at bounding box center [613, 367] width 999 height 65
click at [259, 357] on div "Facturas Cargar factura" at bounding box center [594, 368] width 959 height 34
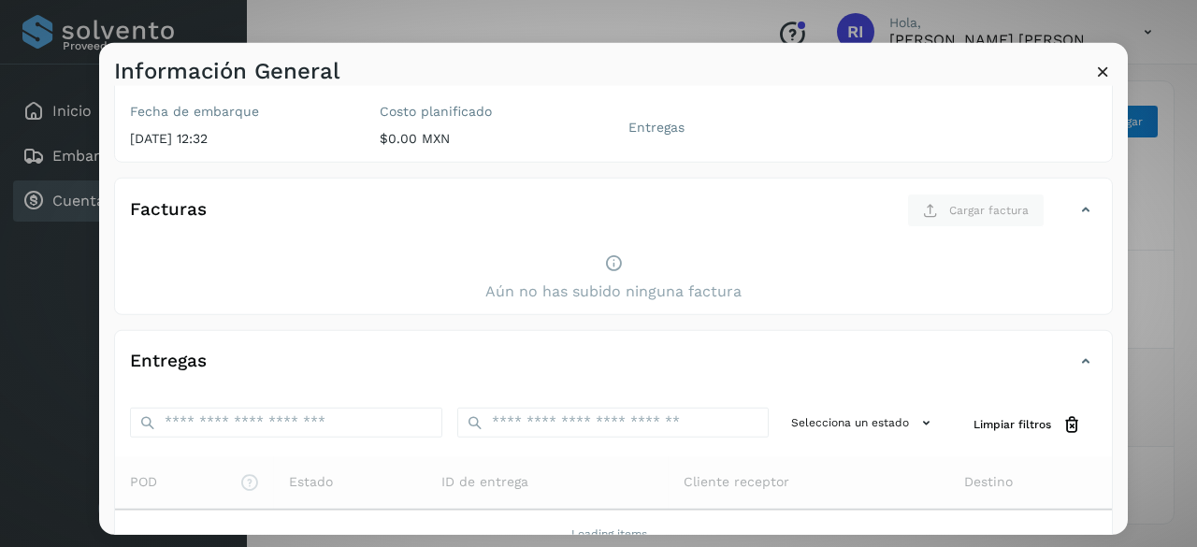
scroll to position [324, 0]
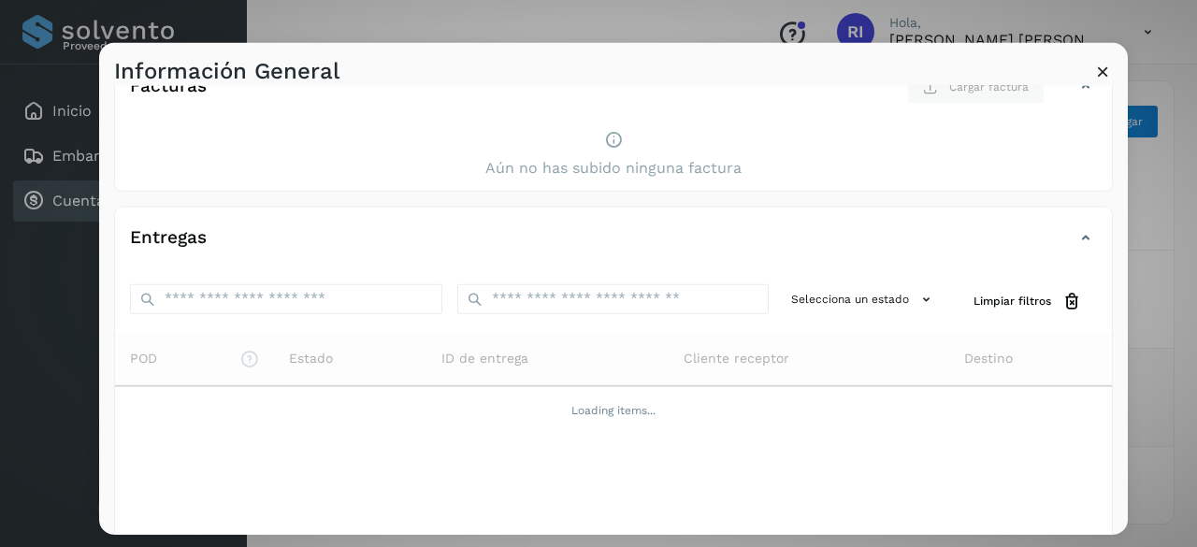
click at [1098, 73] on icon at bounding box center [1103, 71] width 20 height 20
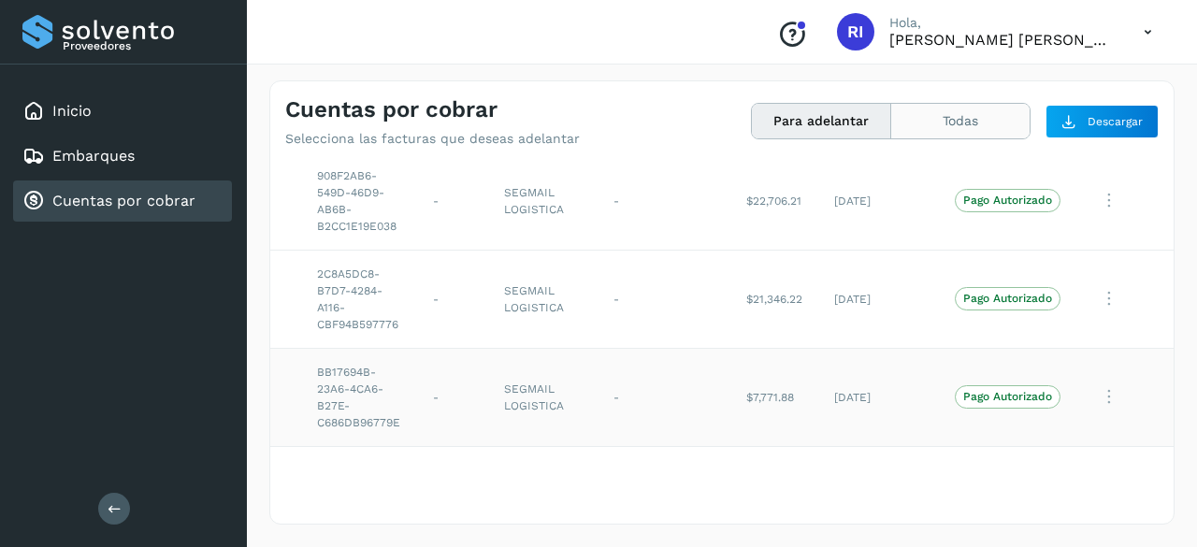
click at [980, 119] on button "Todas" at bounding box center [960, 121] width 138 height 35
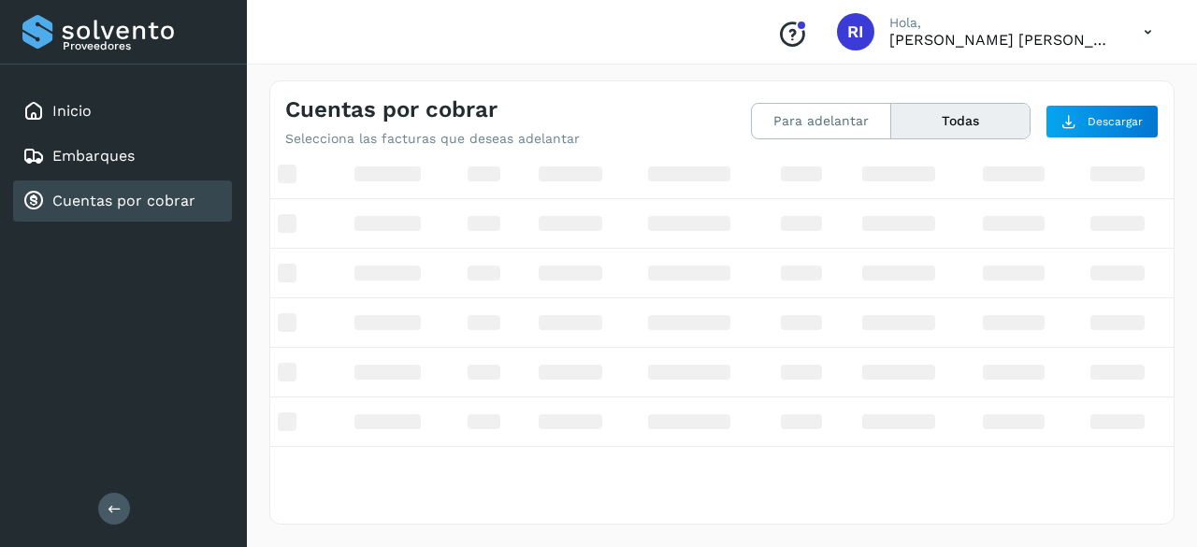
scroll to position [271, 18]
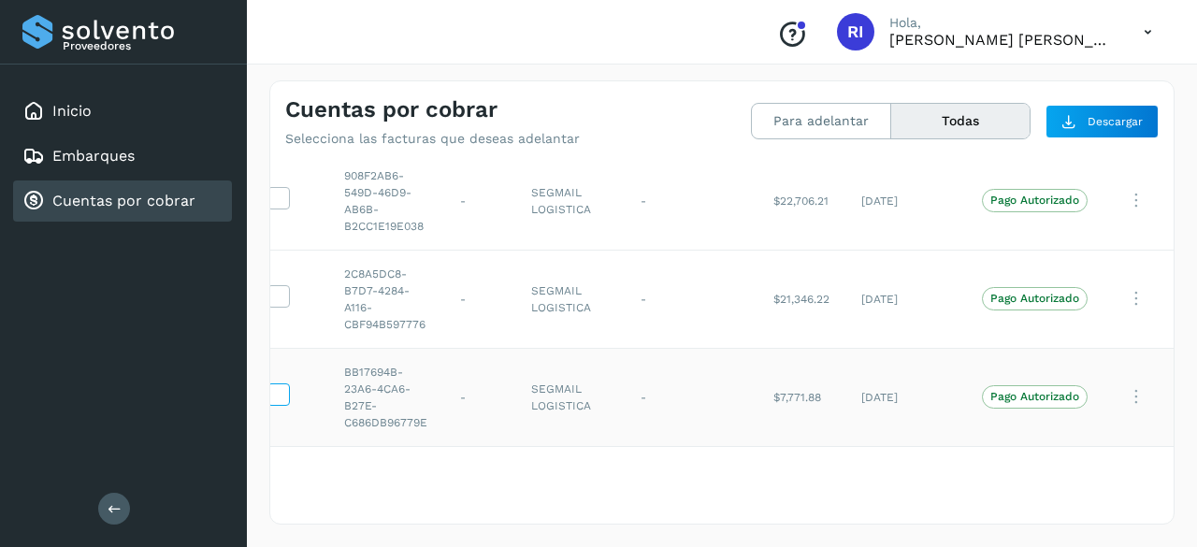
click at [284, 388] on icon at bounding box center [278, 393] width 20 height 20
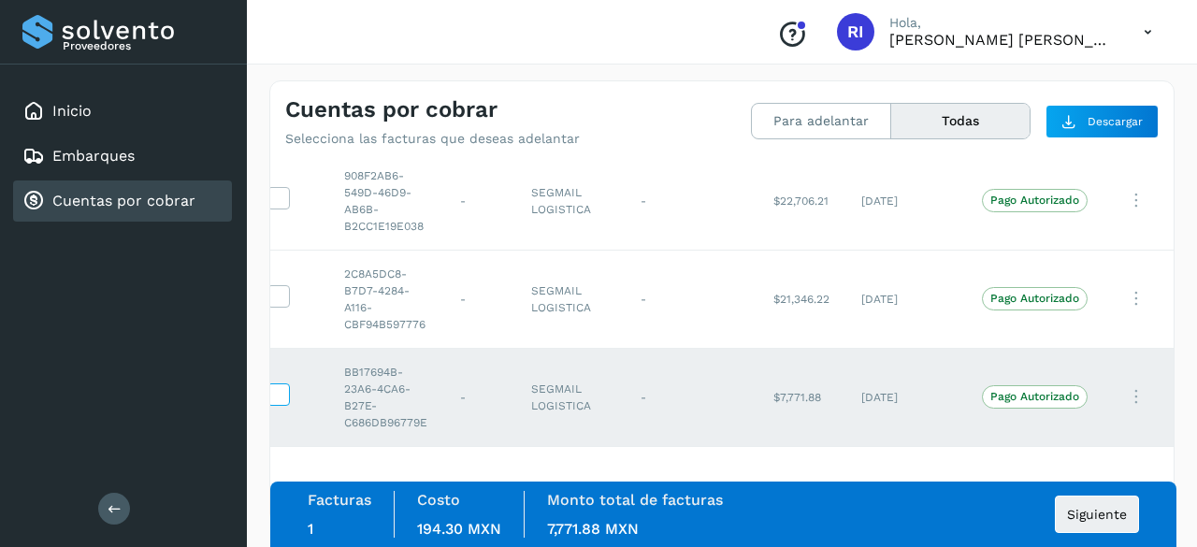
scroll to position [271, 0]
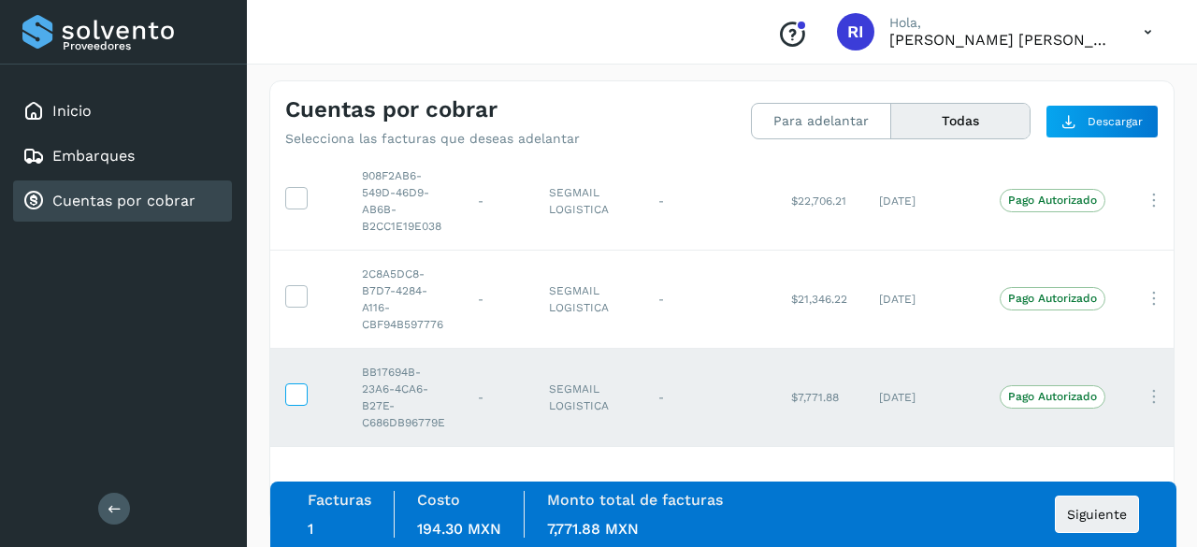
click at [291, 383] on icon at bounding box center [296, 393] width 20 height 20
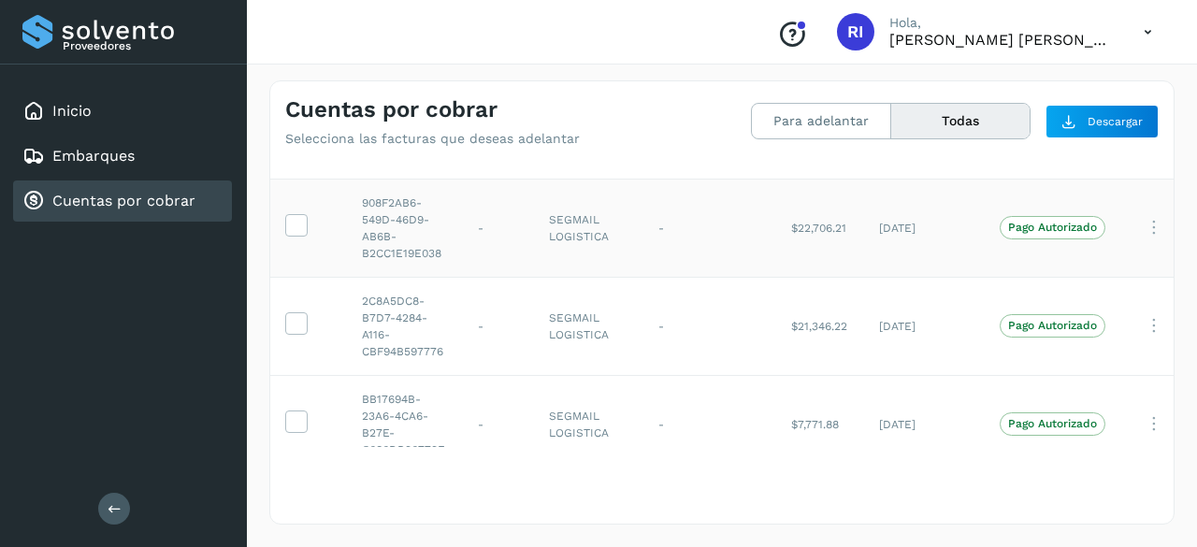
scroll to position [178, 0]
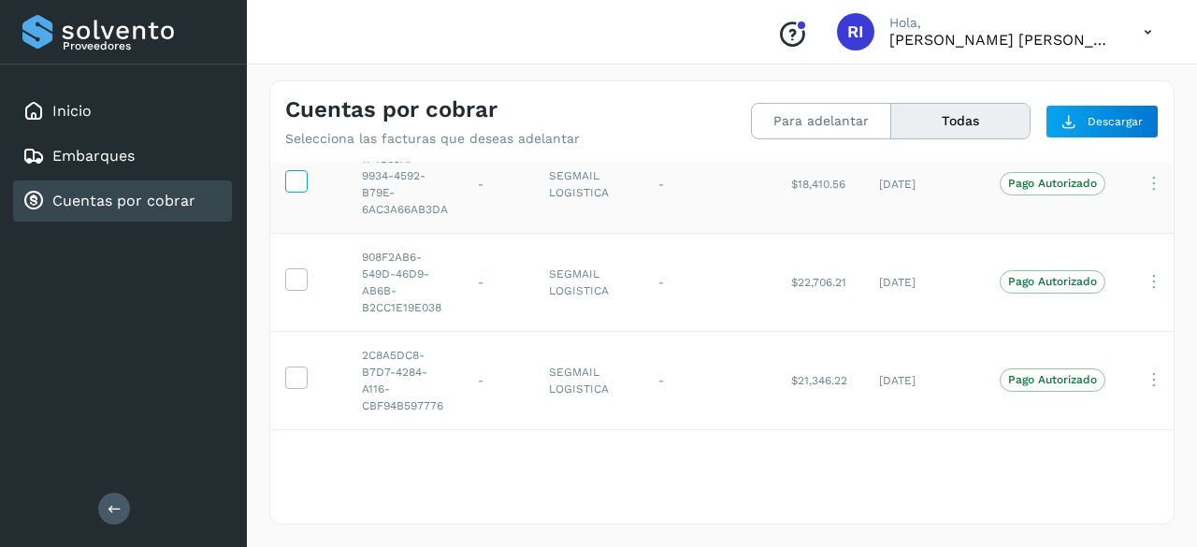
click at [303, 189] on icon at bounding box center [296, 180] width 20 height 20
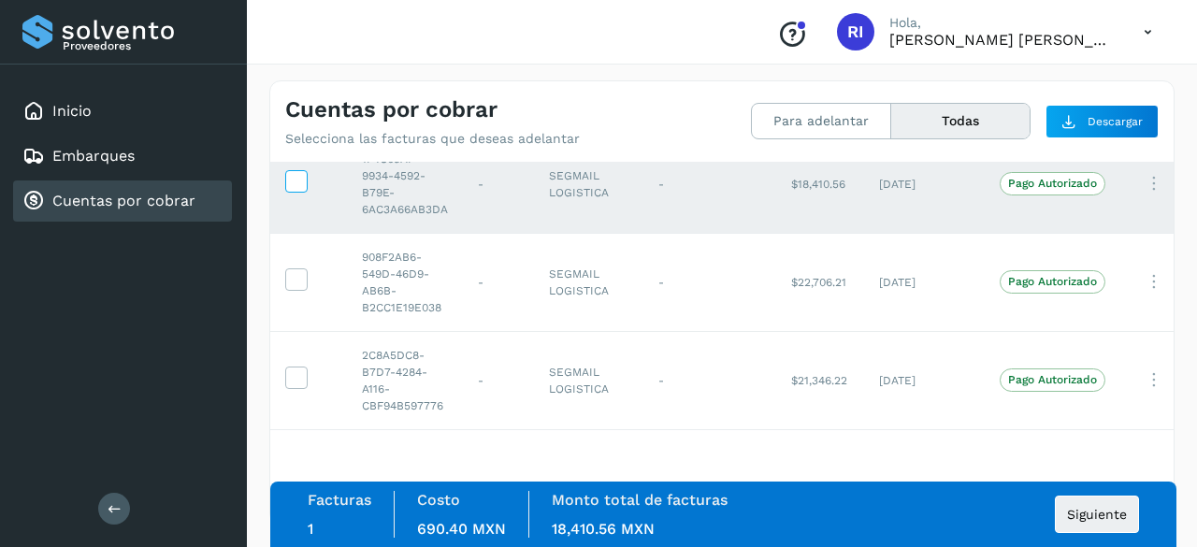
click at [293, 184] on icon at bounding box center [296, 180] width 20 height 20
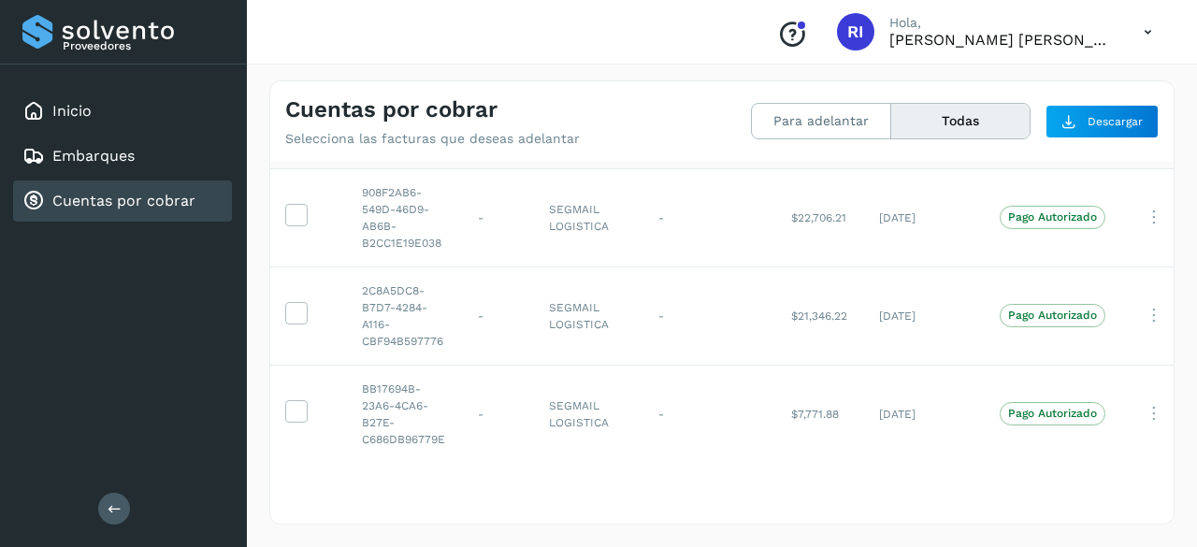
scroll to position [271, 0]
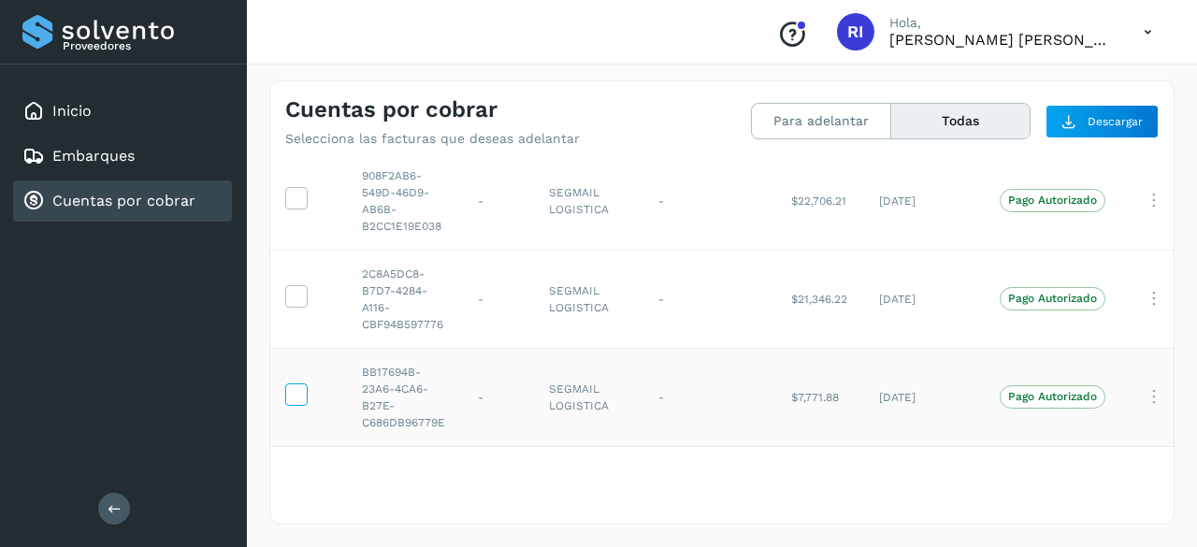
click at [295, 383] on icon at bounding box center [296, 393] width 20 height 20
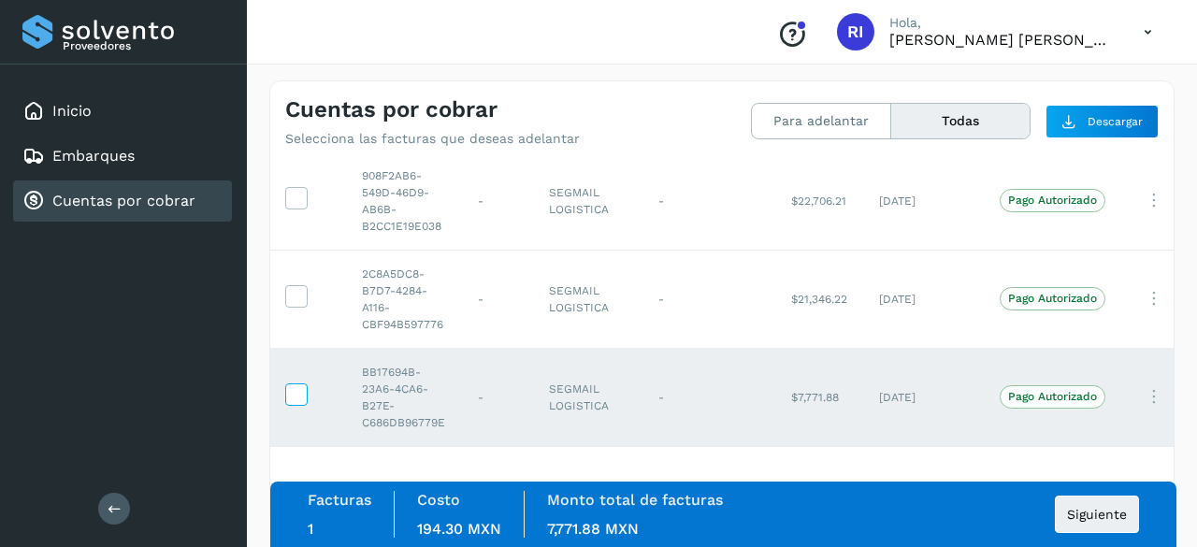
click at [299, 383] on icon at bounding box center [296, 393] width 20 height 20
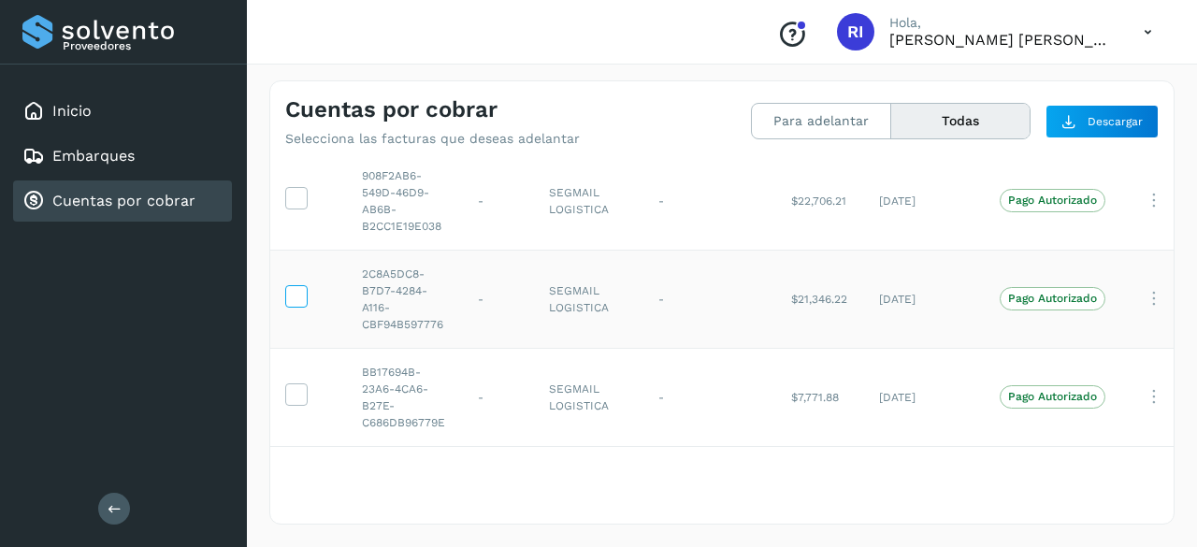
click at [306, 286] on label at bounding box center [296, 296] width 22 height 22
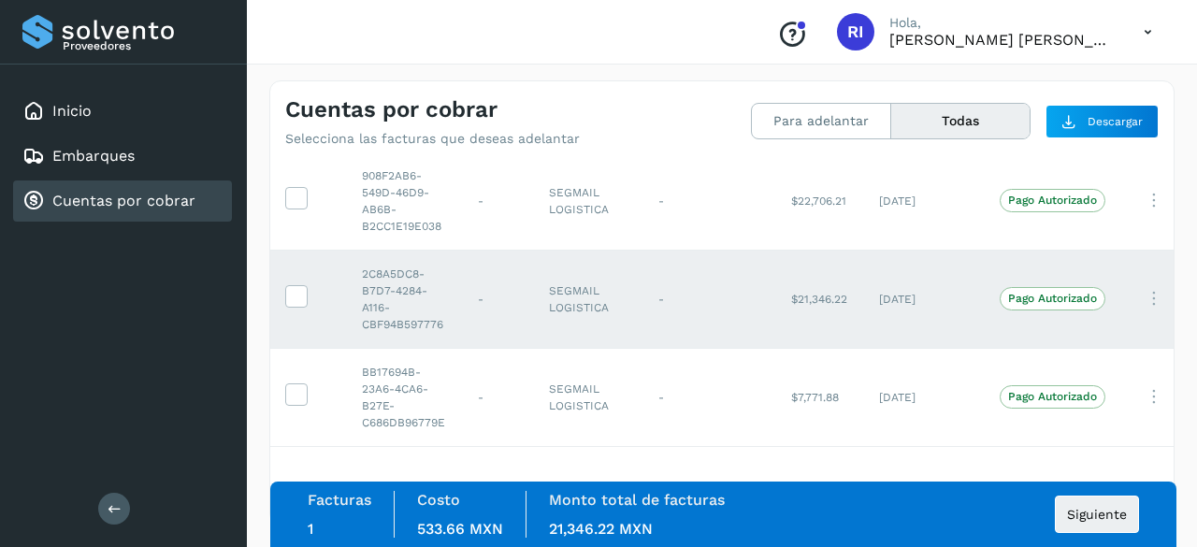
click at [307, 287] on td at bounding box center [308, 299] width 77 height 98
click at [300, 285] on icon at bounding box center [296, 295] width 20 height 20
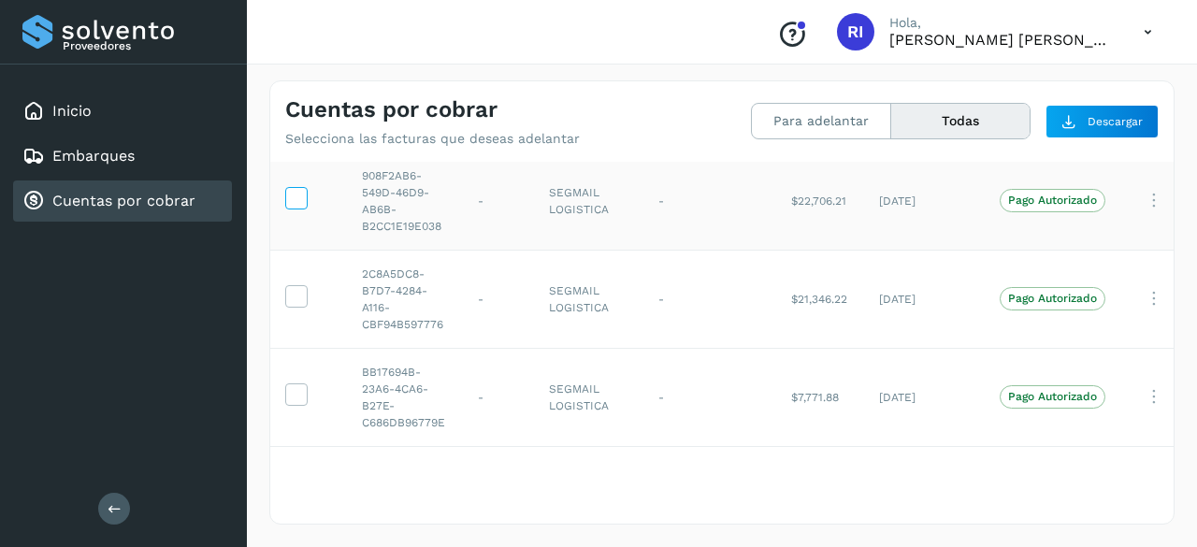
click at [286, 187] on icon at bounding box center [296, 197] width 20 height 20
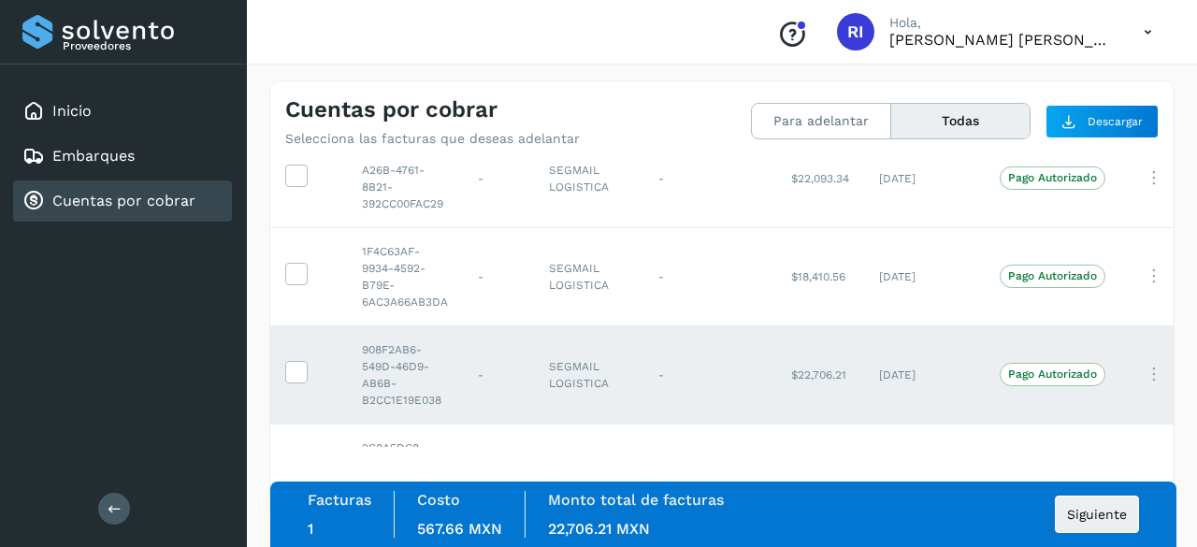
scroll to position [84, 0]
click at [295, 375] on icon at bounding box center [296, 372] width 20 height 20
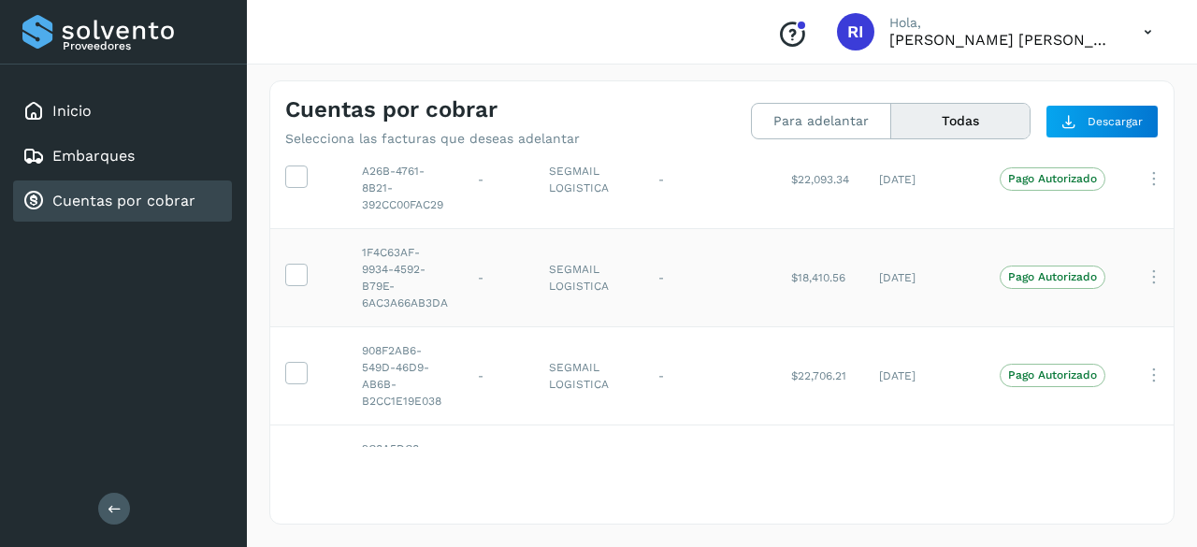
click at [284, 262] on td at bounding box center [308, 277] width 77 height 98
click at [292, 268] on icon at bounding box center [296, 274] width 20 height 20
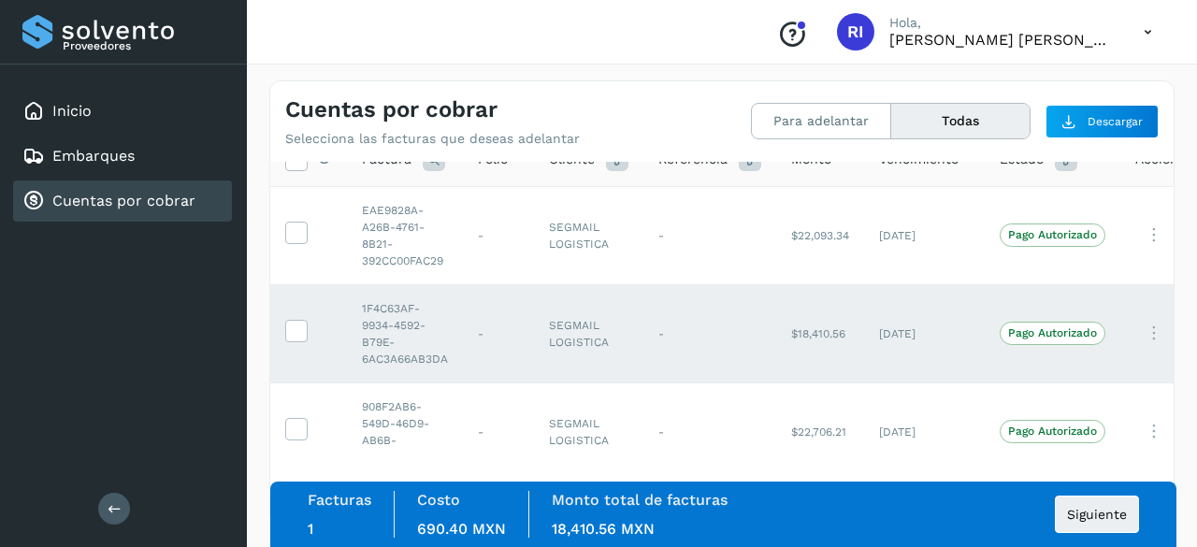
scroll to position [0, 0]
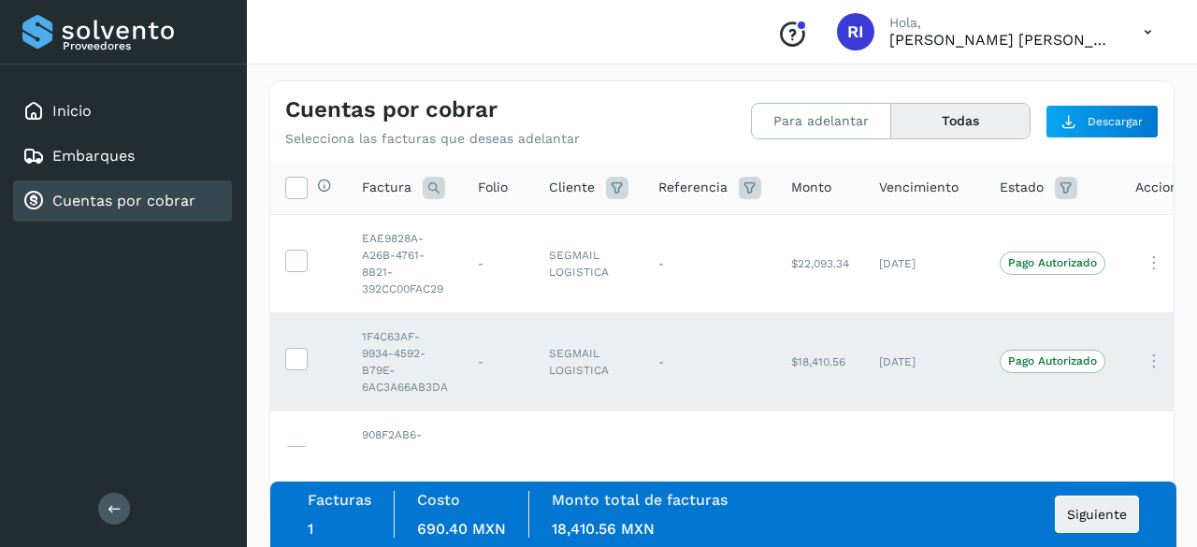
click at [1143, 27] on icon at bounding box center [1148, 32] width 38 height 38
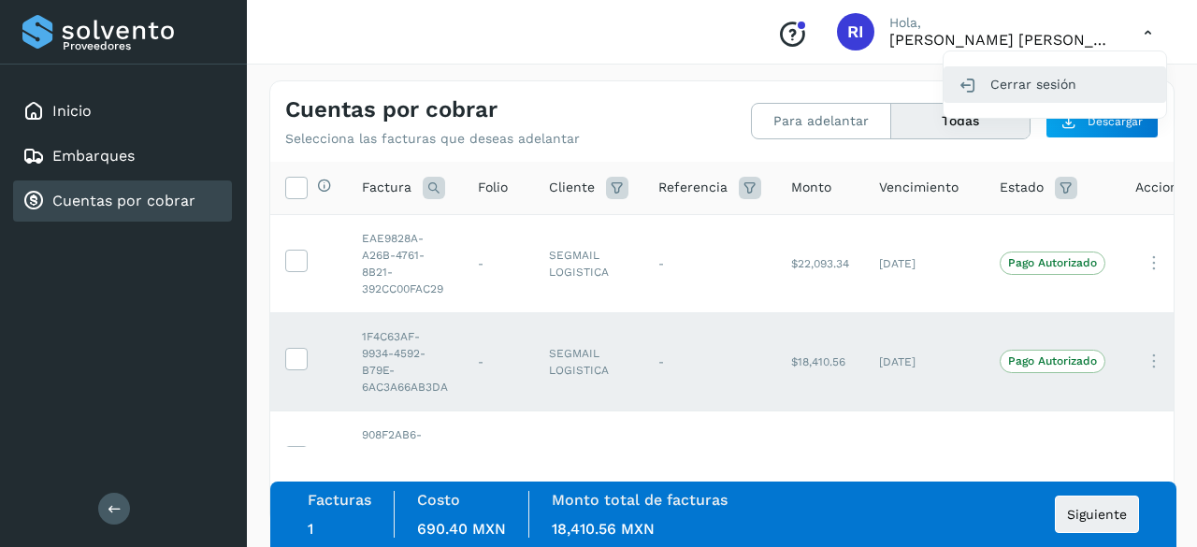
click at [1055, 89] on div "Cerrar sesión" at bounding box center [1054, 84] width 223 height 36
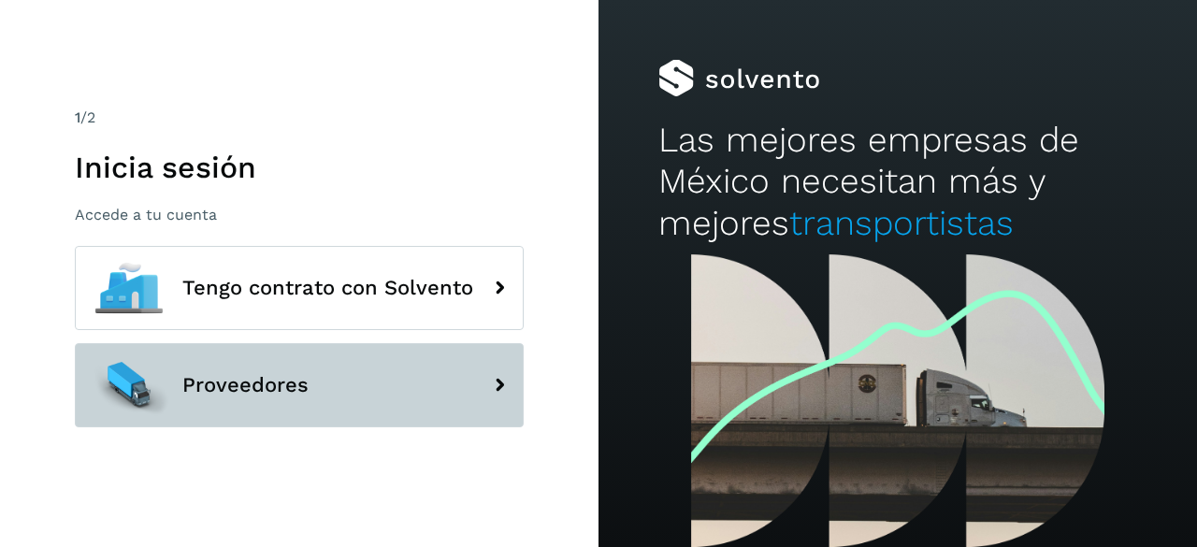
click at [340, 384] on button "Proveedores" at bounding box center [299, 385] width 449 height 84
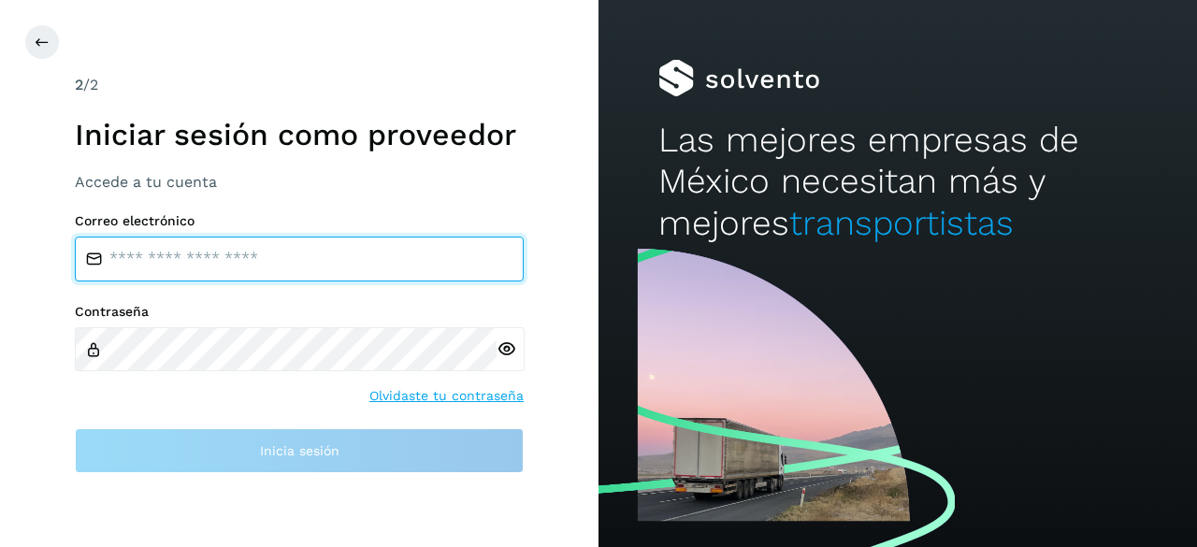
click at [198, 272] on input "email" at bounding box center [299, 259] width 449 height 45
type input "**********"
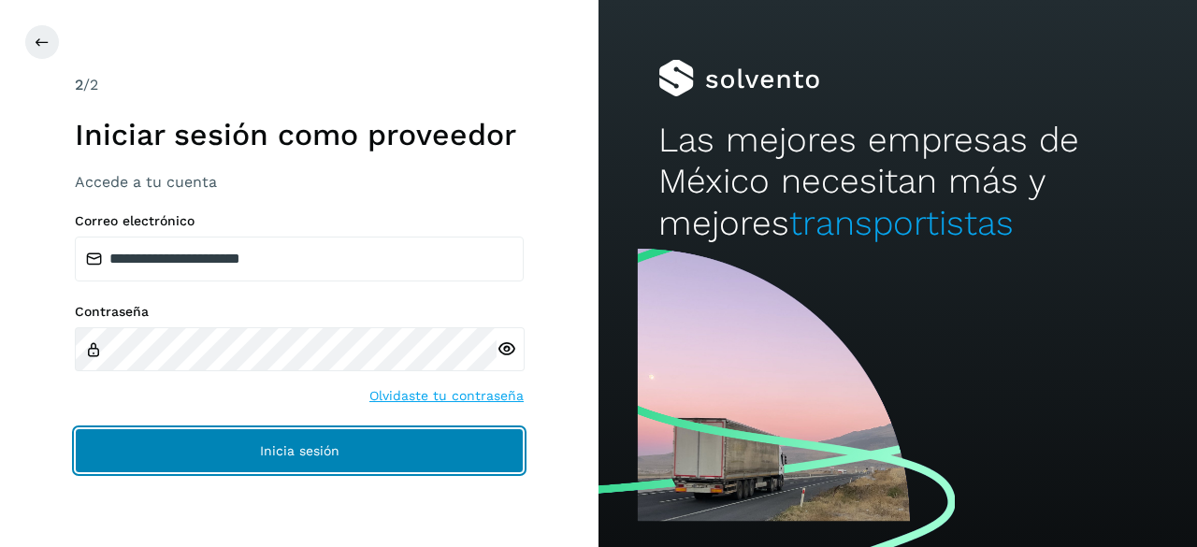
click at [231, 439] on button "Inicia sesión" at bounding box center [299, 450] width 449 height 45
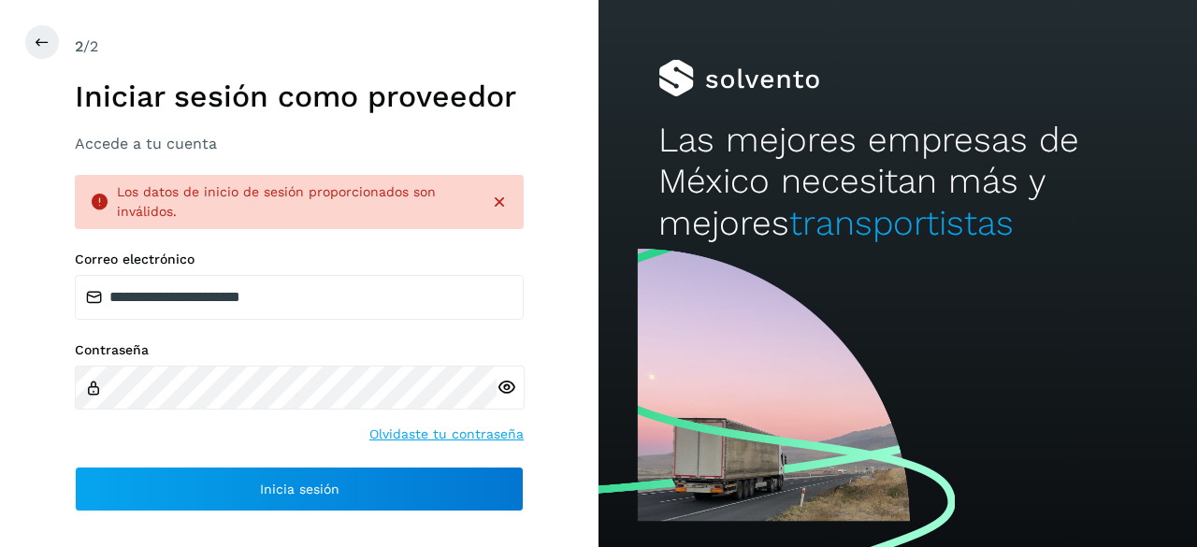
click at [499, 393] on icon at bounding box center [506, 388] width 20 height 20
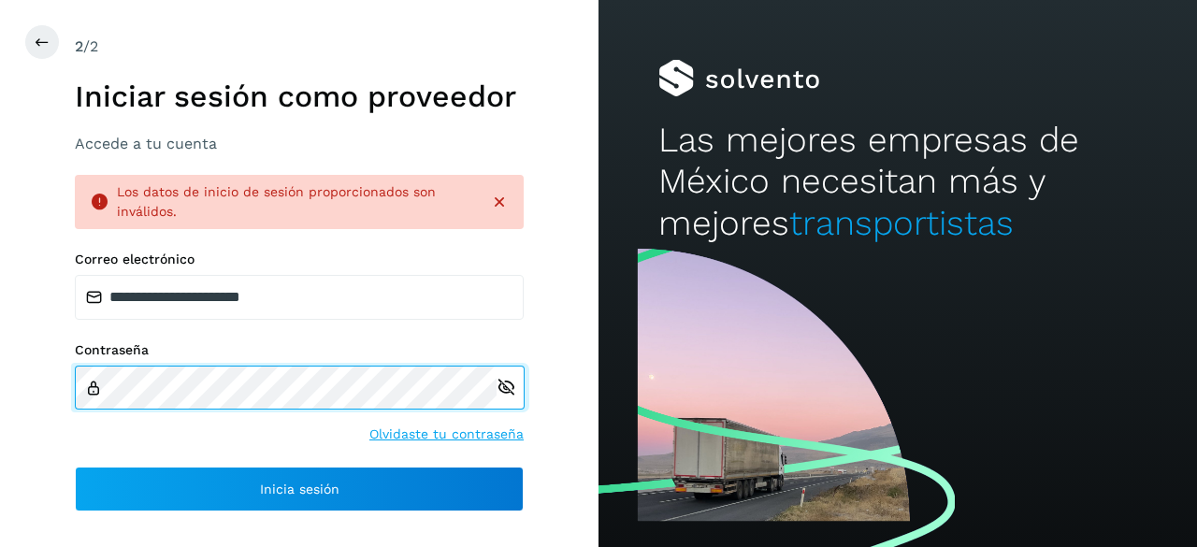
click at [164, 365] on div "Contraseña" at bounding box center [299, 375] width 449 height 67
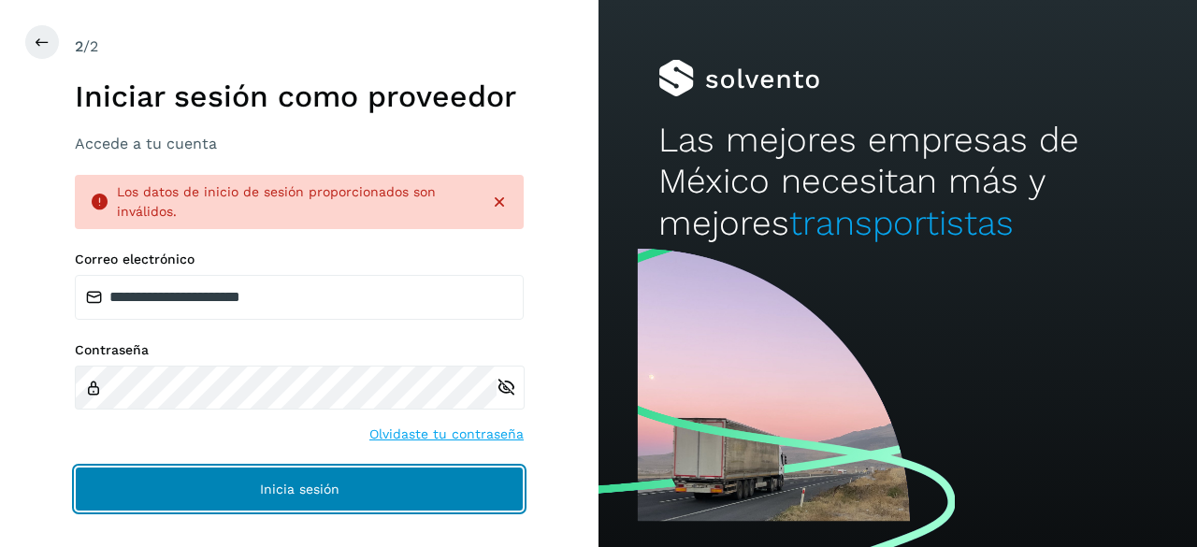
click at [244, 493] on button "Inicia sesión" at bounding box center [299, 489] width 449 height 45
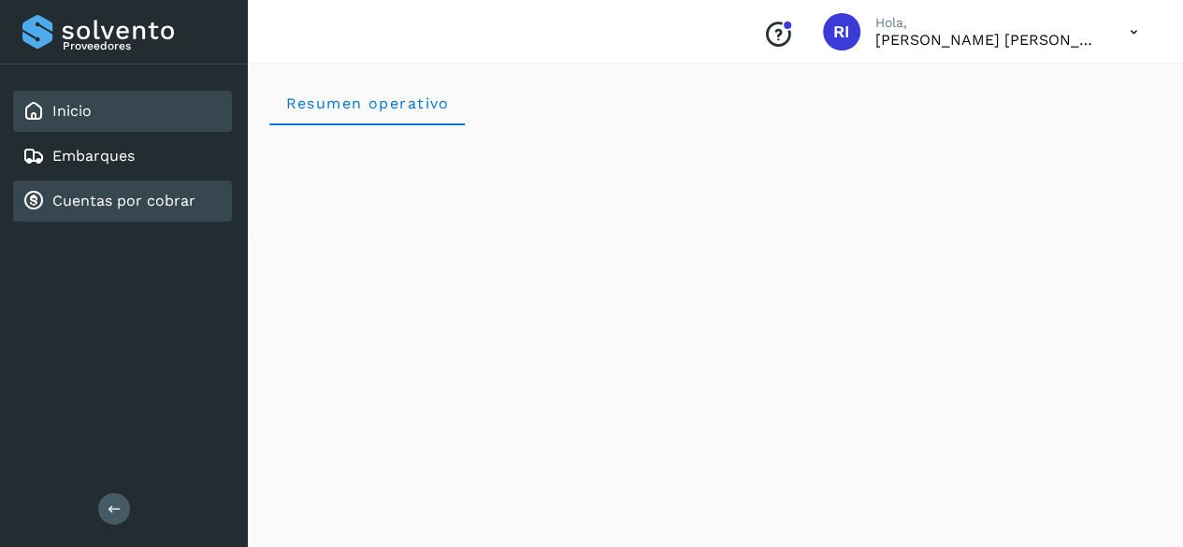
click at [96, 204] on link "Cuentas por cobrar" at bounding box center [123, 201] width 143 height 18
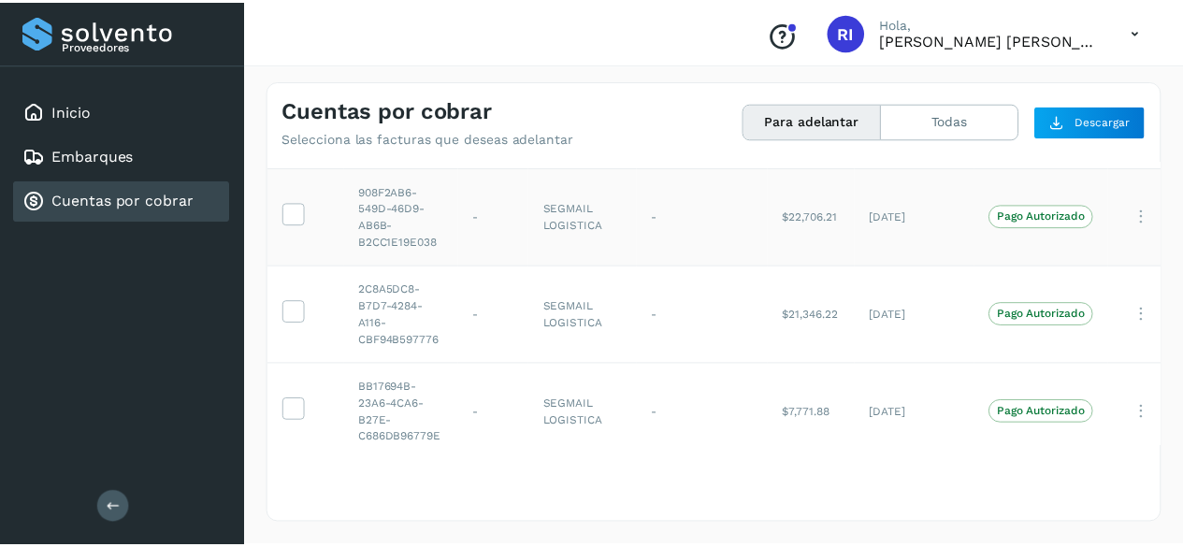
scroll to position [271, 0]
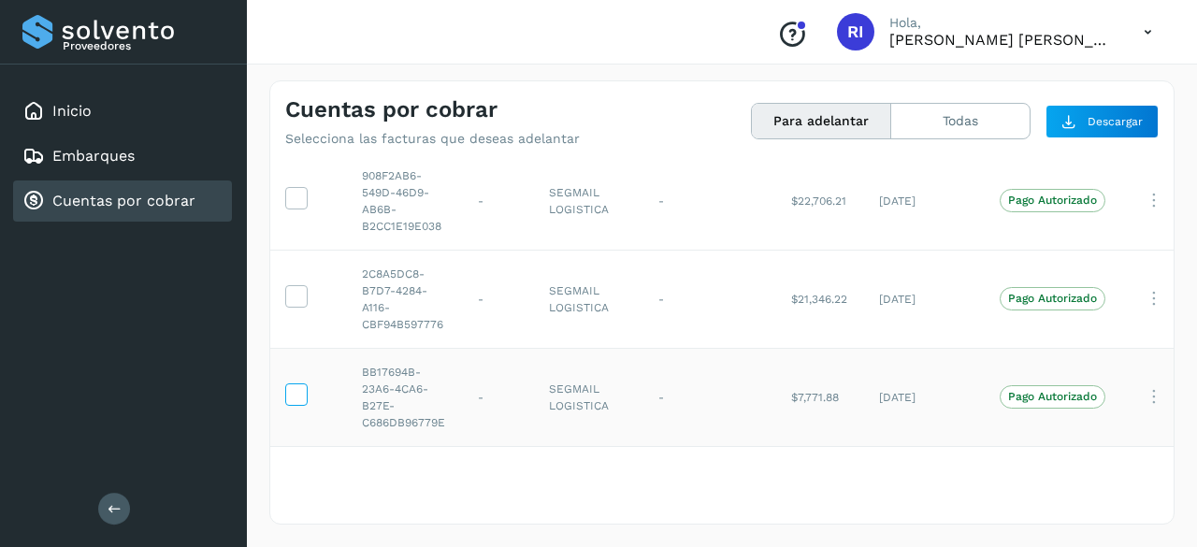
click at [300, 383] on icon at bounding box center [296, 393] width 20 height 20
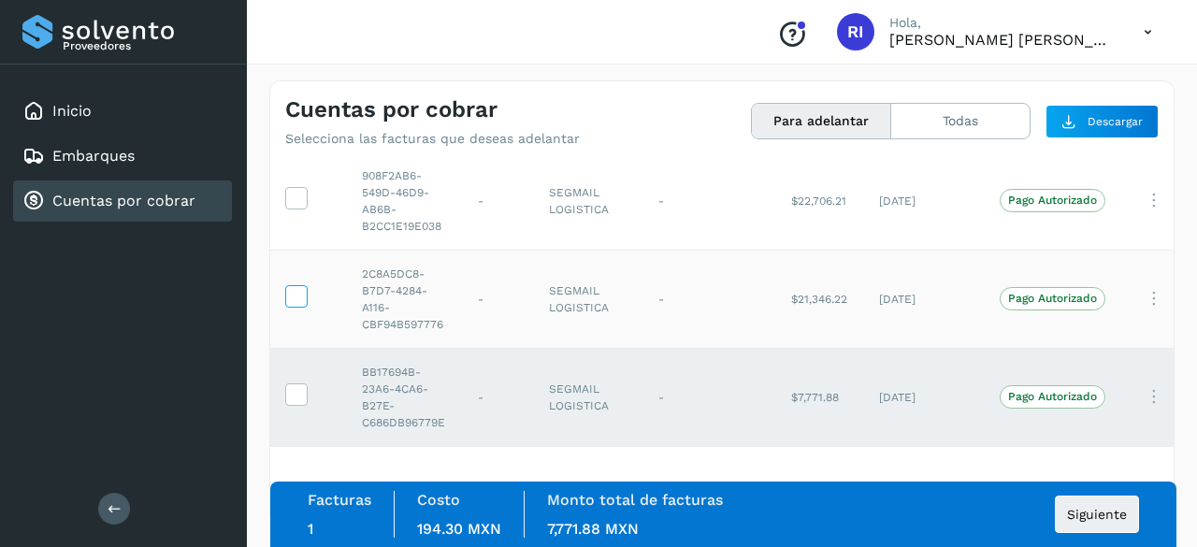
click at [295, 285] on icon at bounding box center [296, 295] width 20 height 20
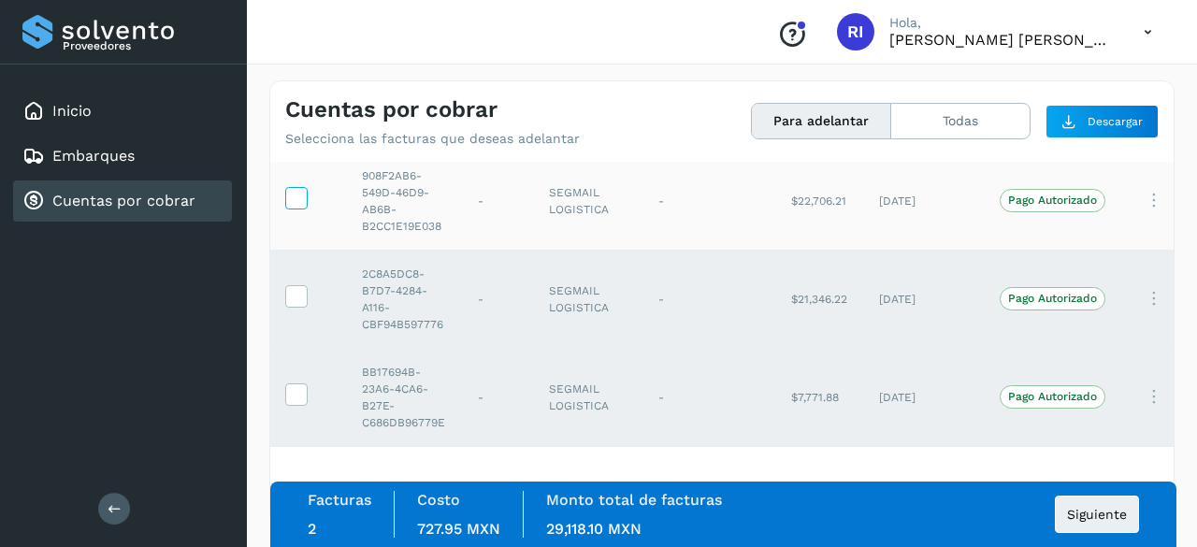
click at [297, 190] on icon at bounding box center [296, 197] width 20 height 20
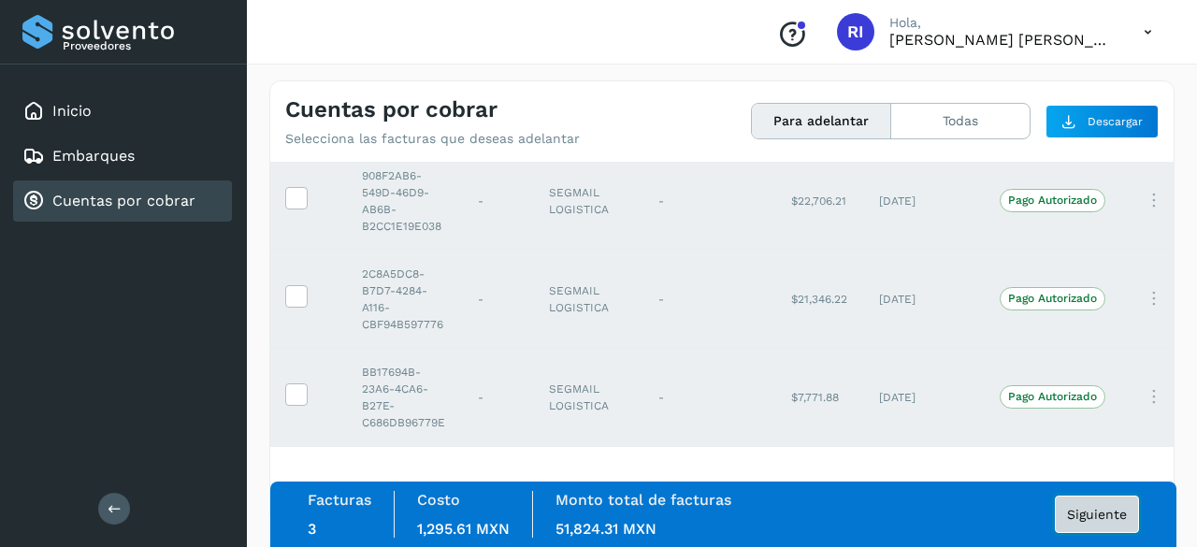
click at [1090, 514] on span "Siguiente" at bounding box center [1097, 514] width 60 height 13
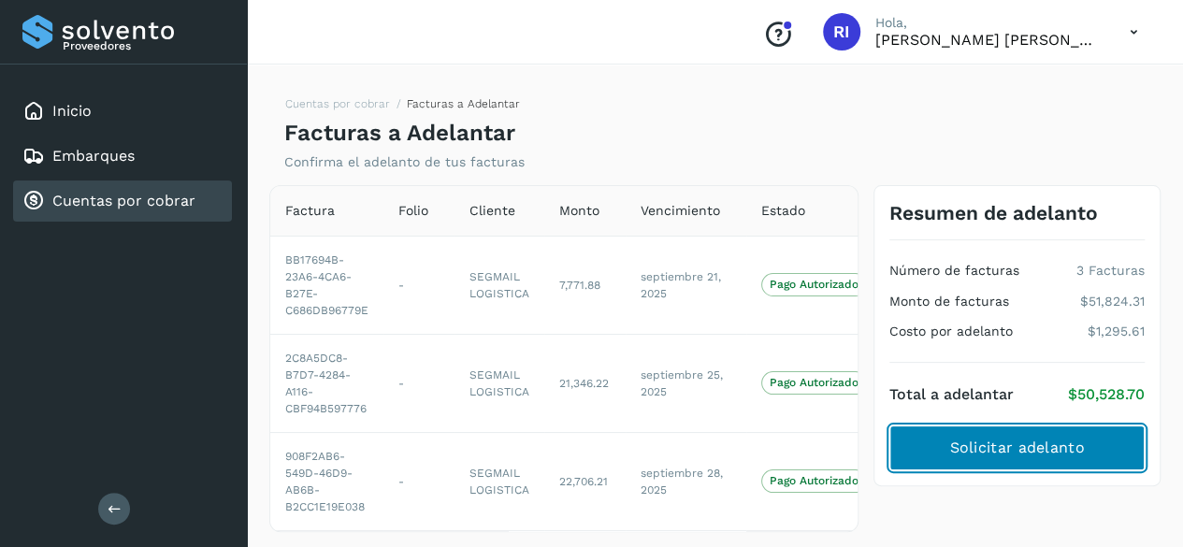
click at [1017, 448] on span "Solicitar adelanto" at bounding box center [1016, 448] width 135 height 21
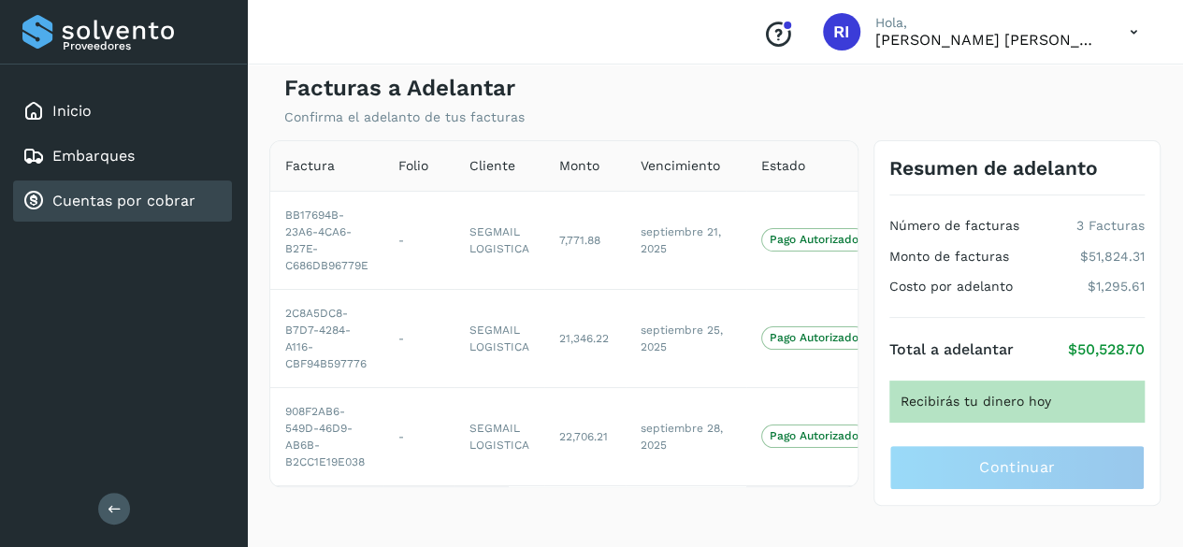
scroll to position [0, 73]
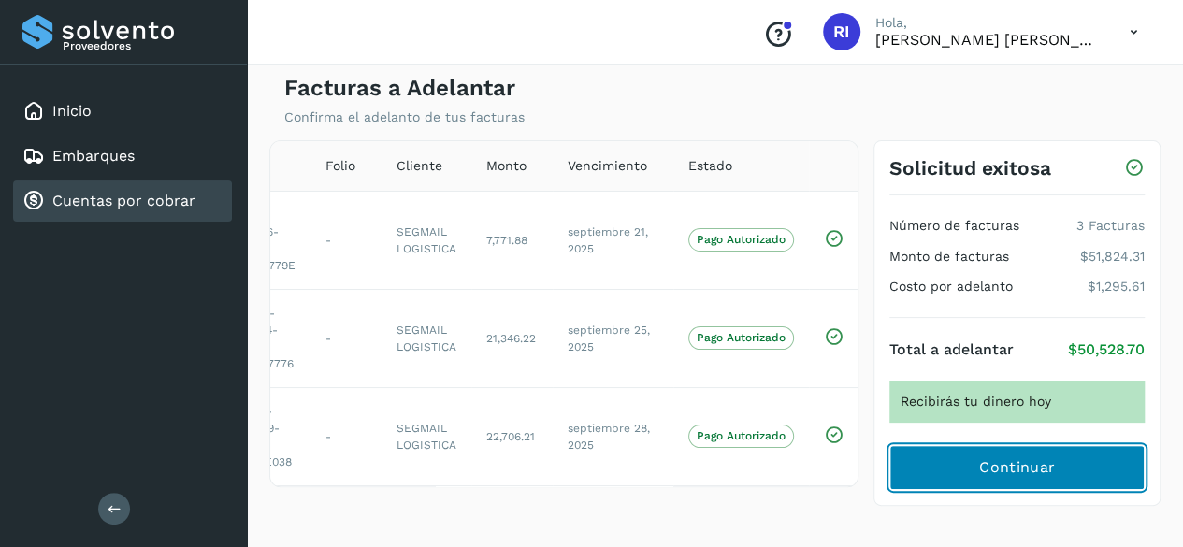
click at [977, 464] on button "Continuar" at bounding box center [1016, 467] width 255 height 45
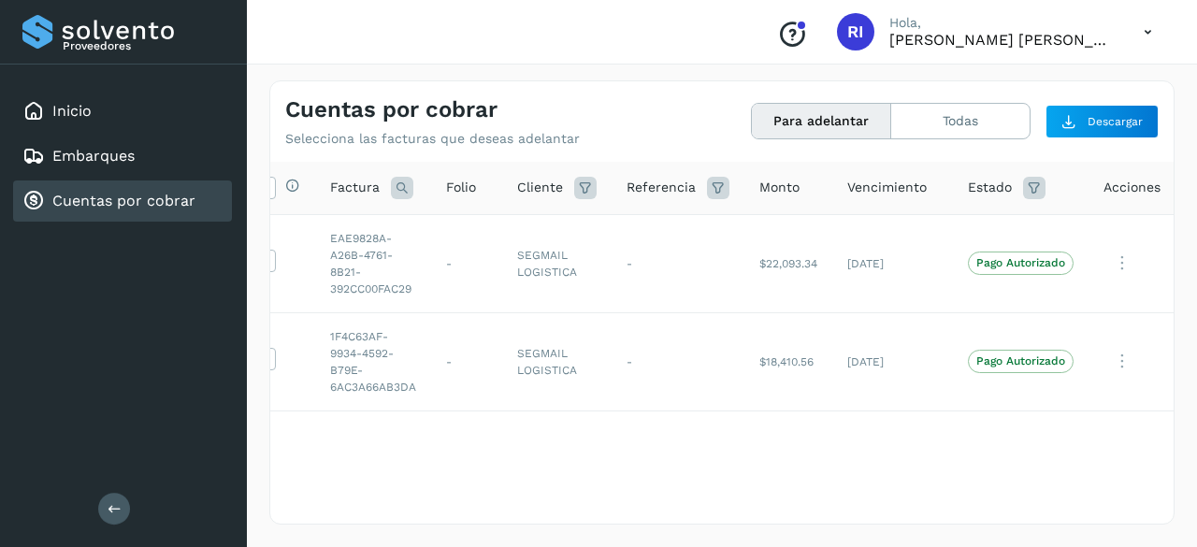
scroll to position [0, 43]
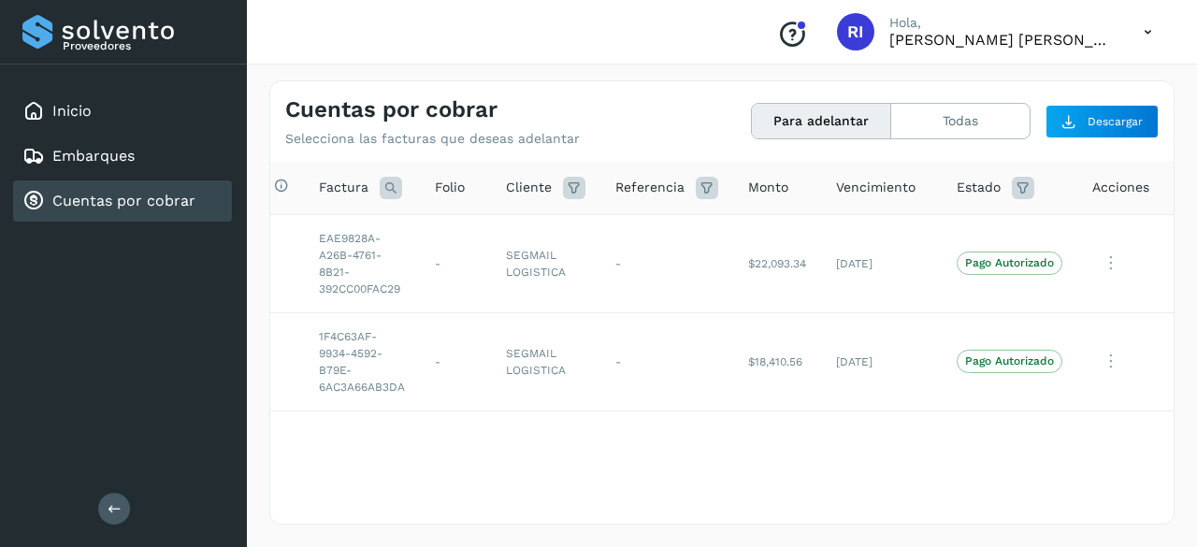
click at [1136, 27] on icon at bounding box center [1148, 32] width 38 height 38
click at [682, 100] on div at bounding box center [598, 273] width 1197 height 547
click at [830, 130] on button "Para adelantar" at bounding box center [821, 121] width 139 height 35
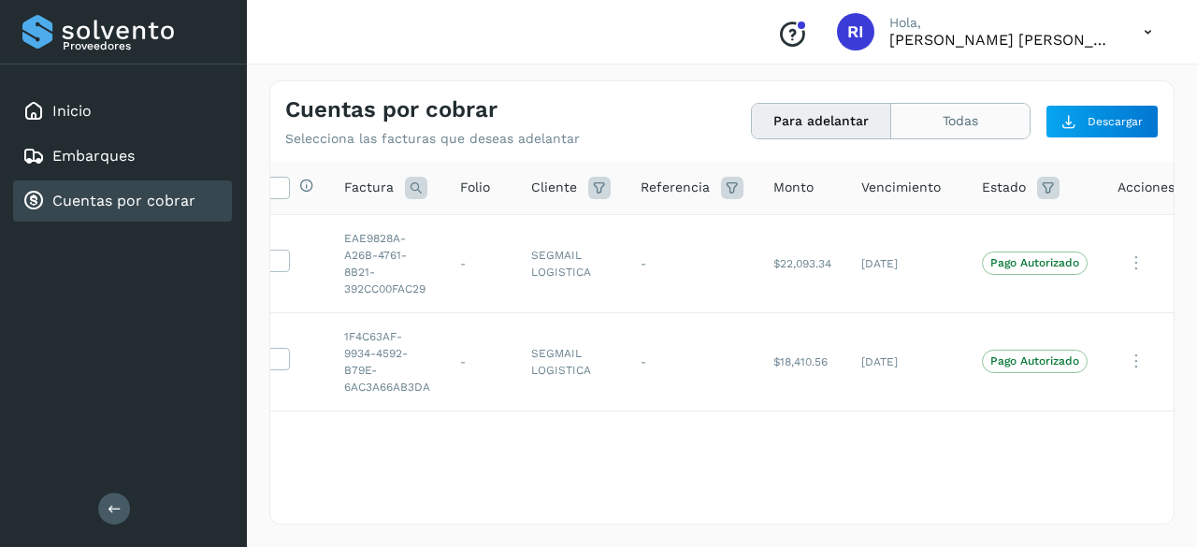
click at [928, 121] on button "Todas" at bounding box center [960, 121] width 138 height 35
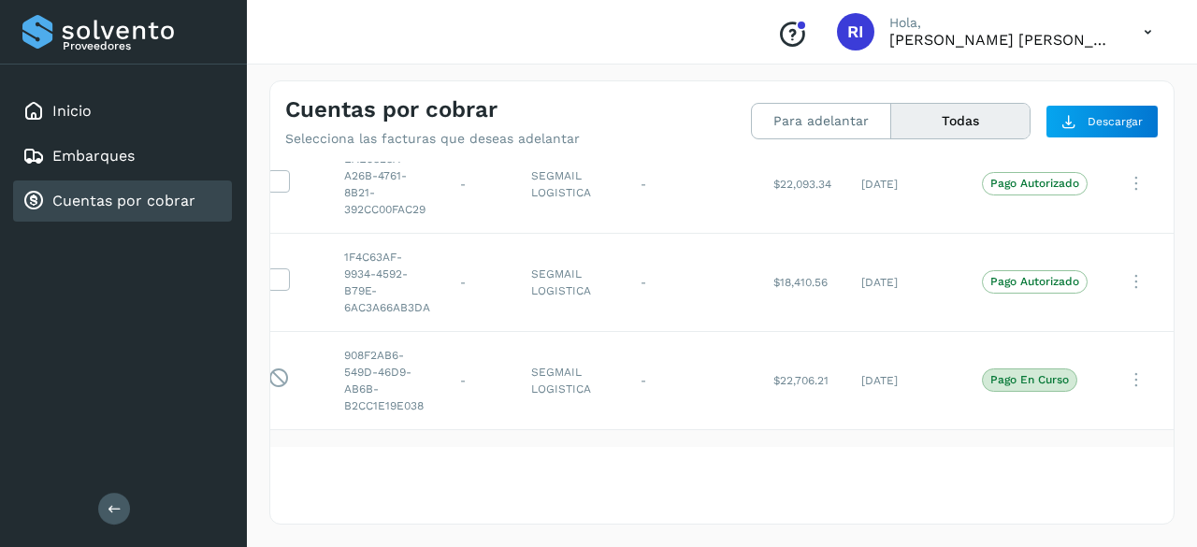
scroll to position [271, 18]
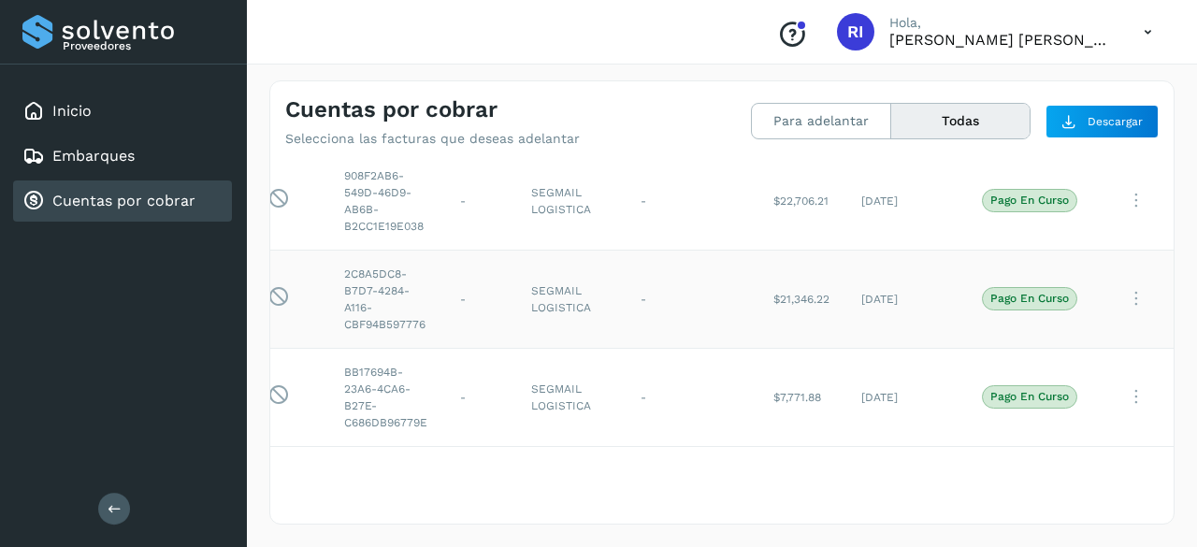
click at [1126, 281] on icon at bounding box center [1135, 299] width 37 height 38
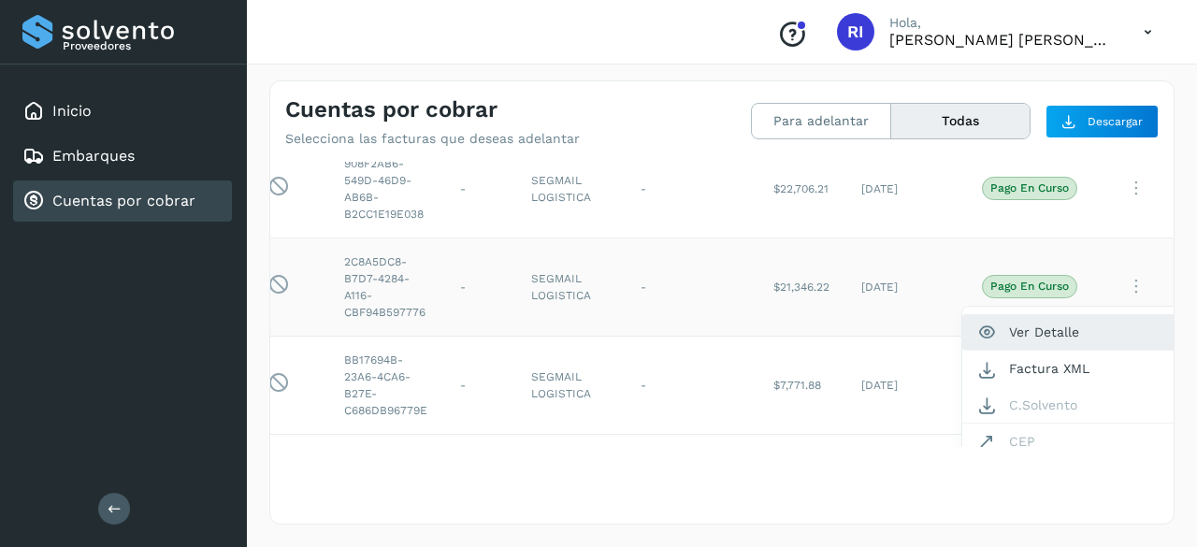
click at [1050, 330] on button "Ver Detalle" at bounding box center [1073, 332] width 223 height 36
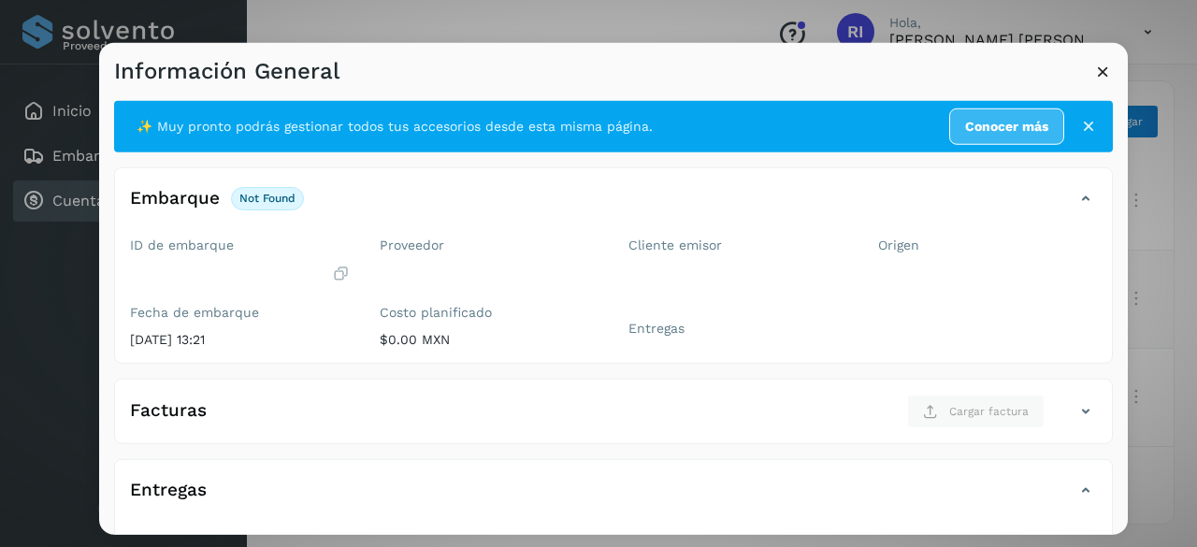
scroll to position [324, 0]
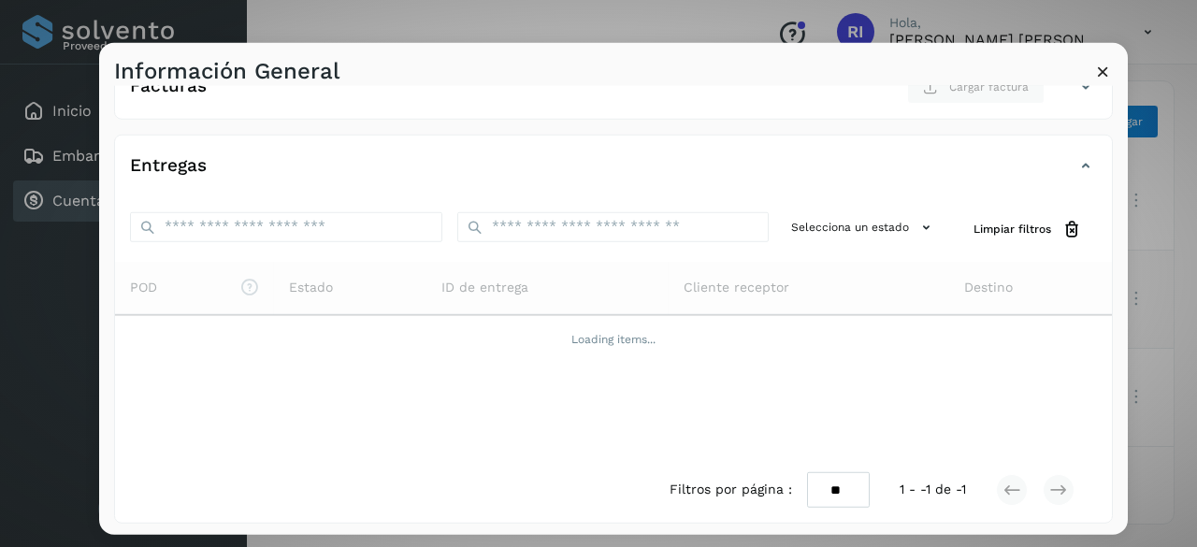
click at [1094, 67] on icon at bounding box center [1103, 71] width 20 height 20
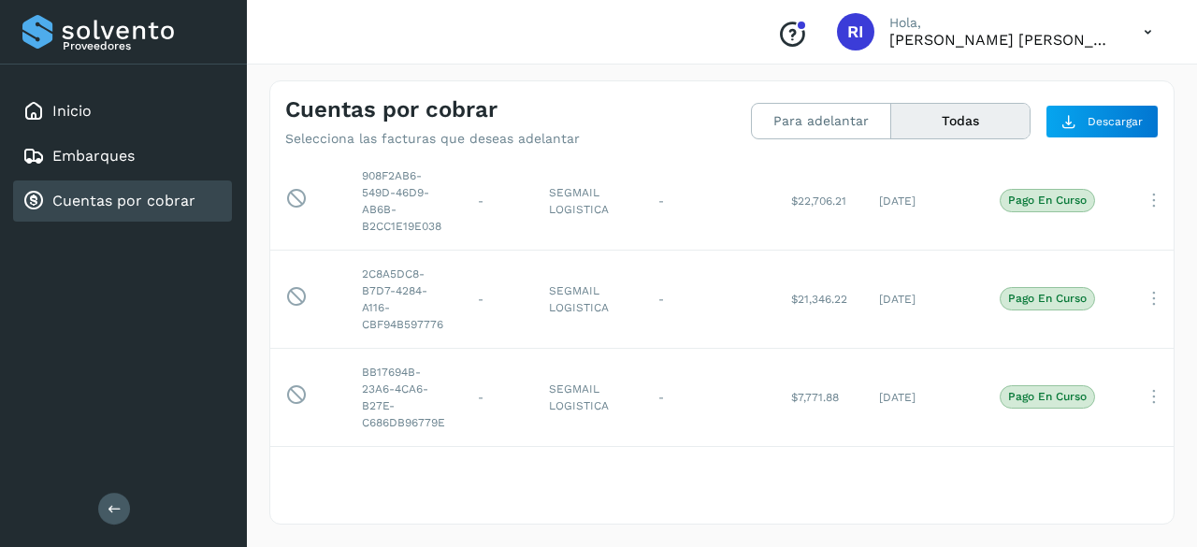
scroll to position [271, 57]
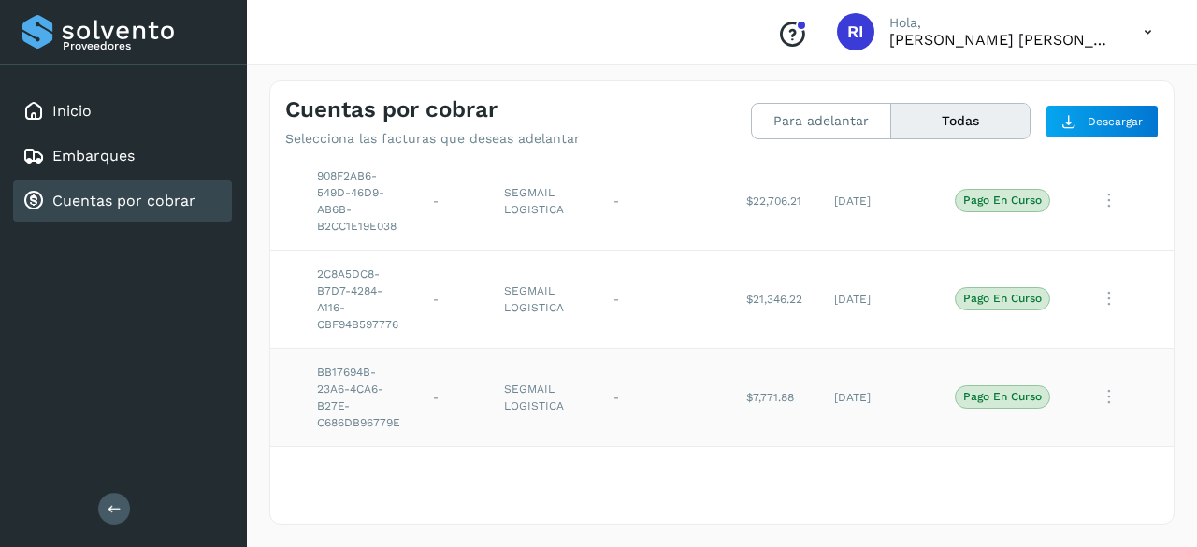
click at [1101, 384] on icon at bounding box center [1108, 397] width 37 height 38
click at [1098, 380] on div at bounding box center [598, 273] width 1197 height 547
click at [1097, 185] on icon at bounding box center [1108, 200] width 37 height 38
click at [702, 132] on div at bounding box center [598, 273] width 1197 height 547
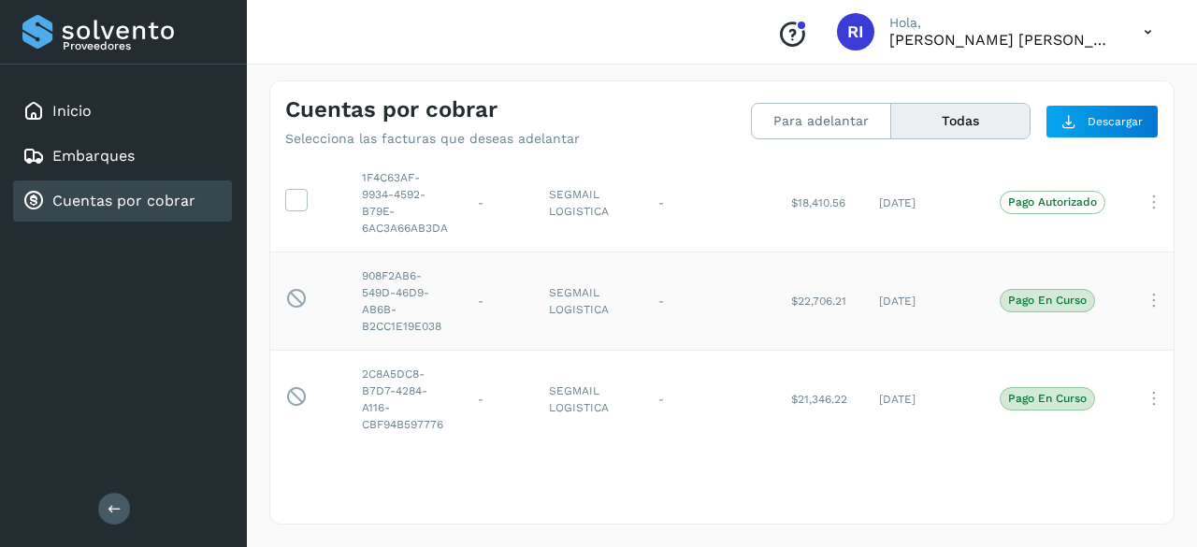
scroll to position [271, 0]
click at [1122, 56] on div "Conoce nuestros beneficios [PERSON_NAME], [PERSON_NAME] [PERSON_NAME]" at bounding box center [722, 32] width 950 height 65
click at [1139, 30] on icon at bounding box center [1148, 32] width 38 height 38
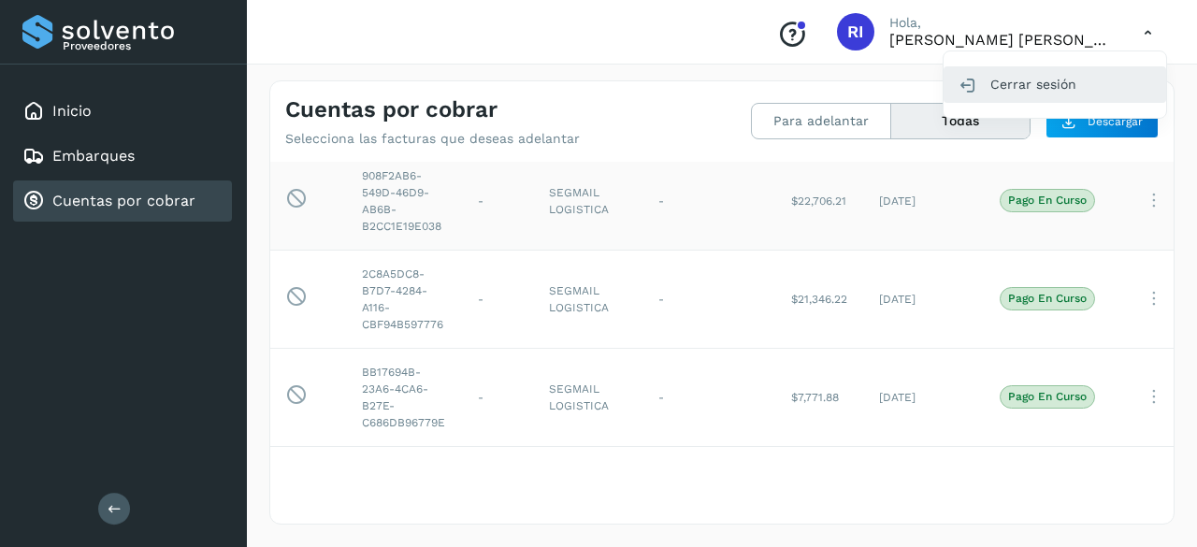
click at [1062, 93] on div "Cerrar sesión" at bounding box center [1054, 84] width 223 height 36
